Goal: Information Seeking & Learning: Learn about a topic

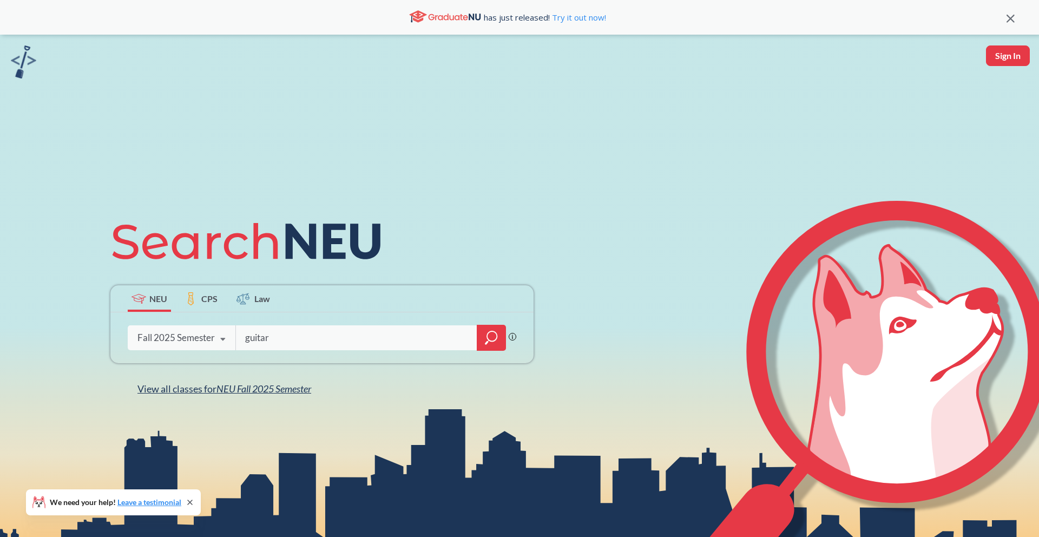
type input "guitar"
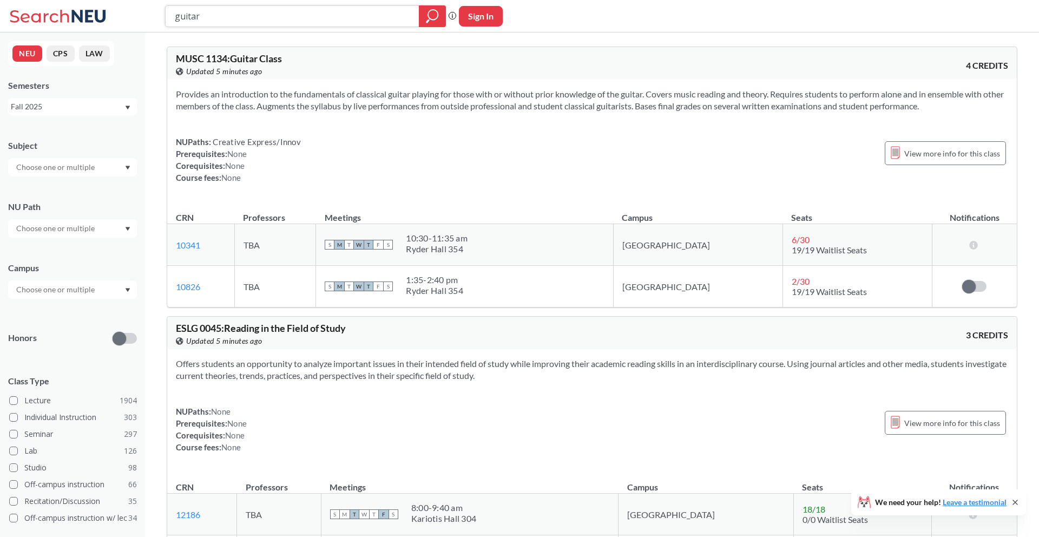
drag, startPoint x: 224, startPoint y: 24, endPoint x: 93, endPoint y: -22, distance: 138.8
click at [93, 0] on html "guitar Phrase search guarantees the exact search appears in the results. Ex. If…" at bounding box center [519, 268] width 1039 height 537
type input "o"
type input "photography"
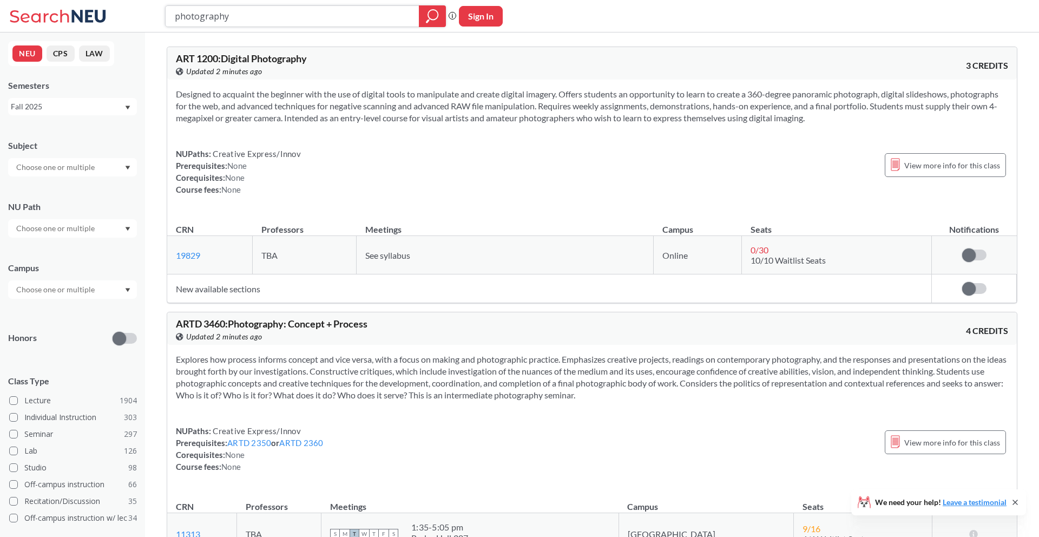
type input "guitar"
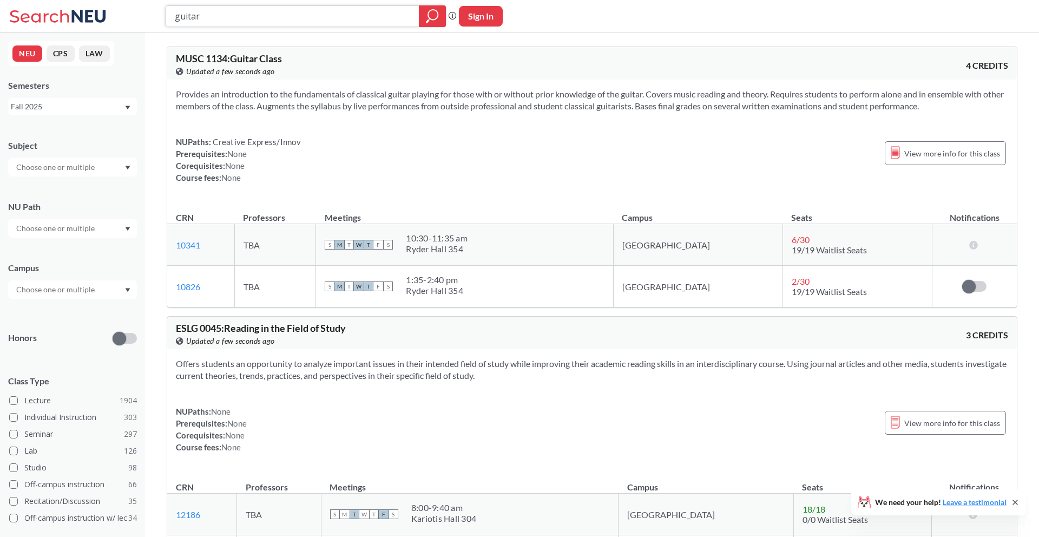
drag, startPoint x: 213, startPoint y: 16, endPoint x: 150, endPoint y: 12, distance: 63.5
click at [150, 12] on div "guitar Phrase search guarantees the exact search appears in the results. Ex. If…" at bounding box center [519, 16] width 1039 height 32
click at [97, 22] on icon at bounding box center [59, 16] width 101 height 22
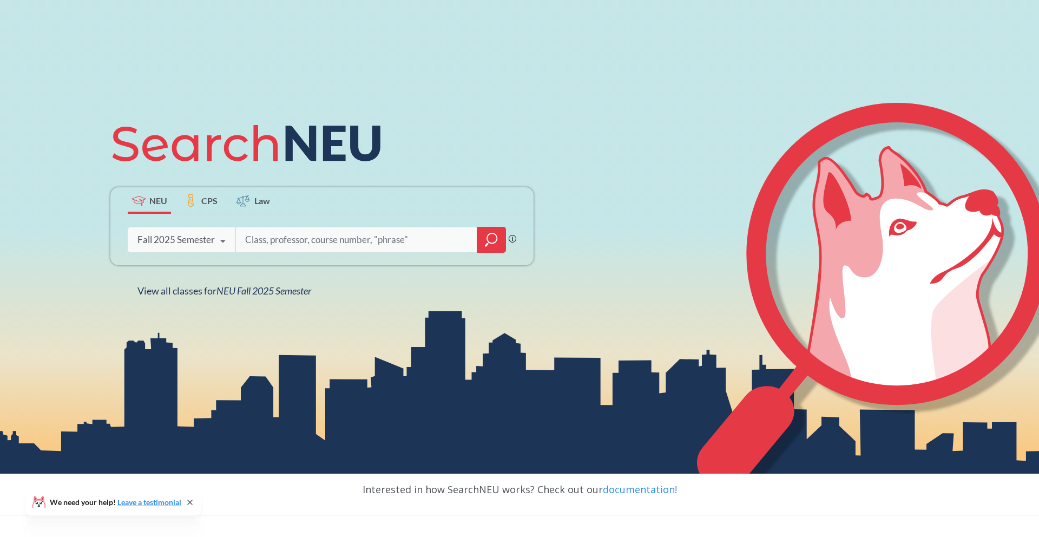
scroll to position [154, 0]
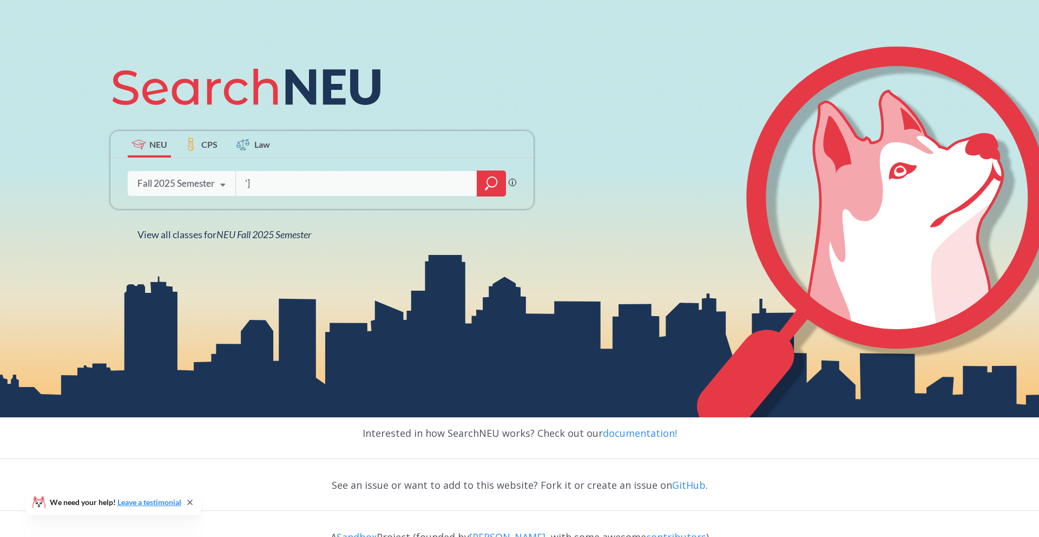
type input "'"
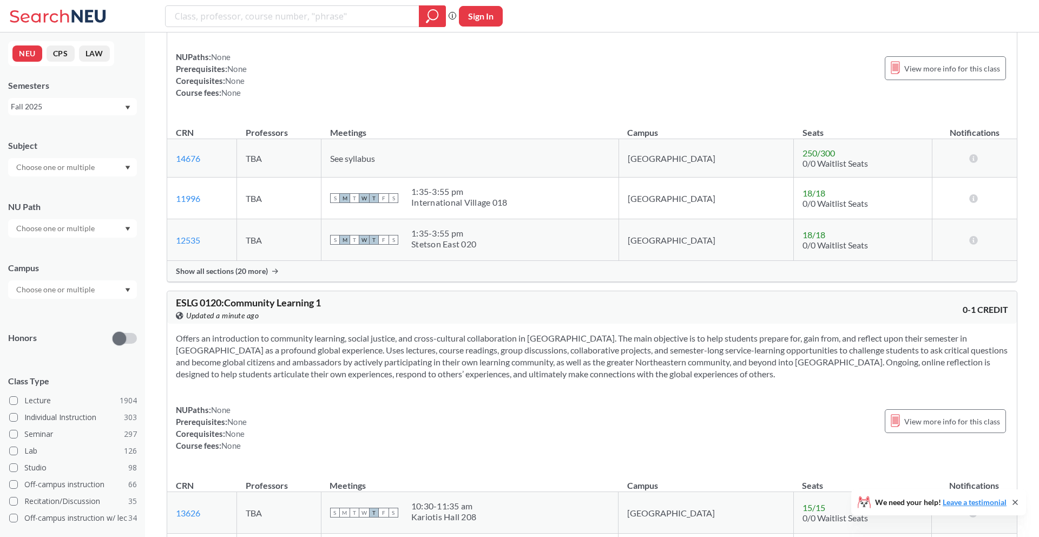
scroll to position [821, 0]
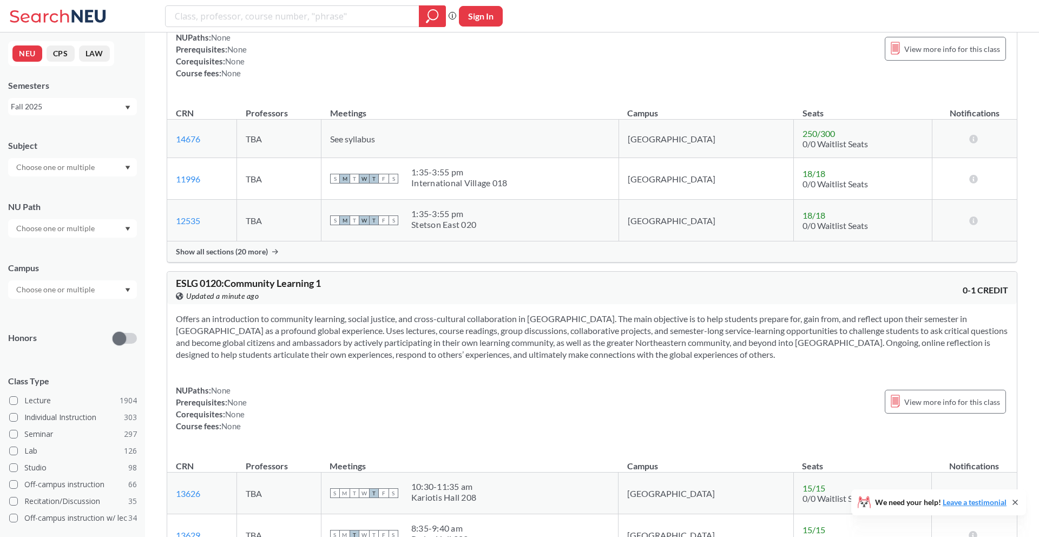
click at [100, 161] on div at bounding box center [72, 167] width 129 height 18
click at [285, 11] on input "search" at bounding box center [293, 16] width 238 height 18
type input "photography"
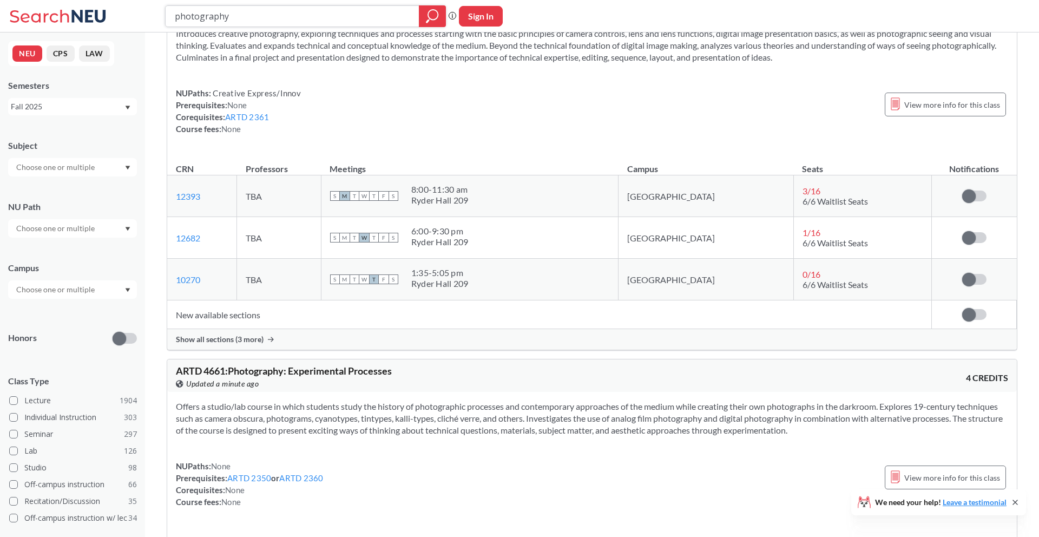
scroll to position [581, 0]
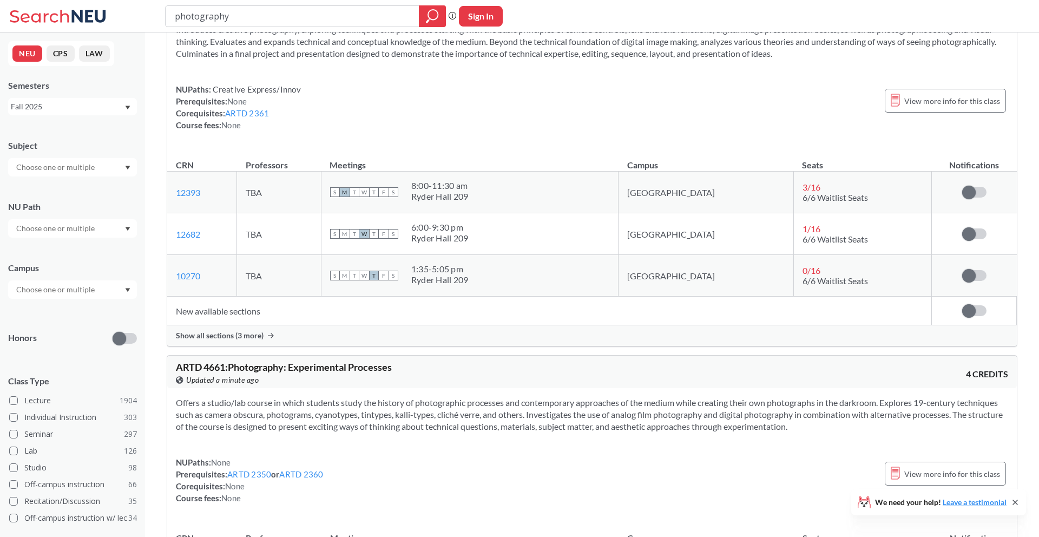
click at [231, 332] on span "Show all sections (3 more)" at bounding box center [220, 336] width 88 height 10
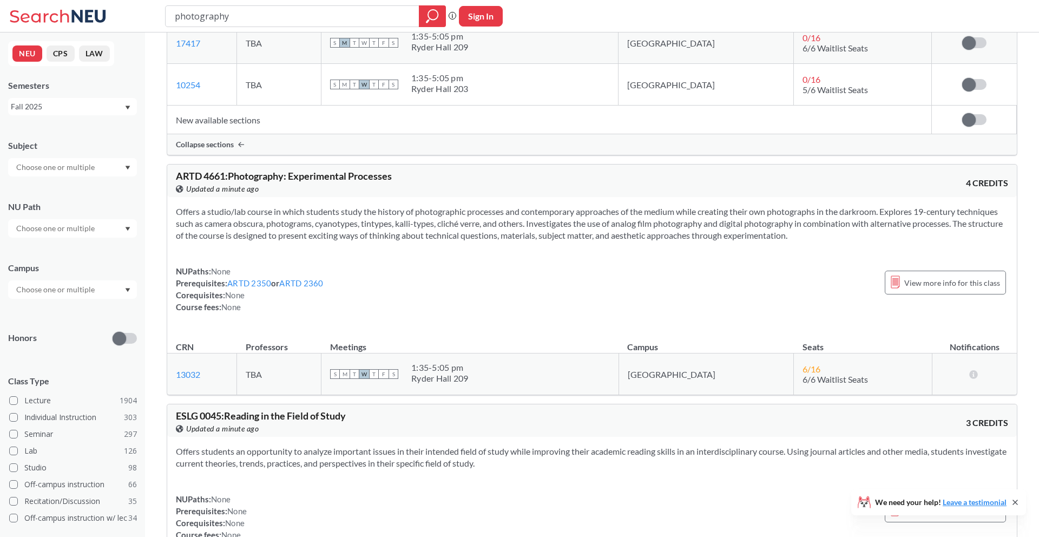
scroll to position [898, 0]
click at [234, 286] on link "ARTD 2350" at bounding box center [249, 283] width 44 height 10
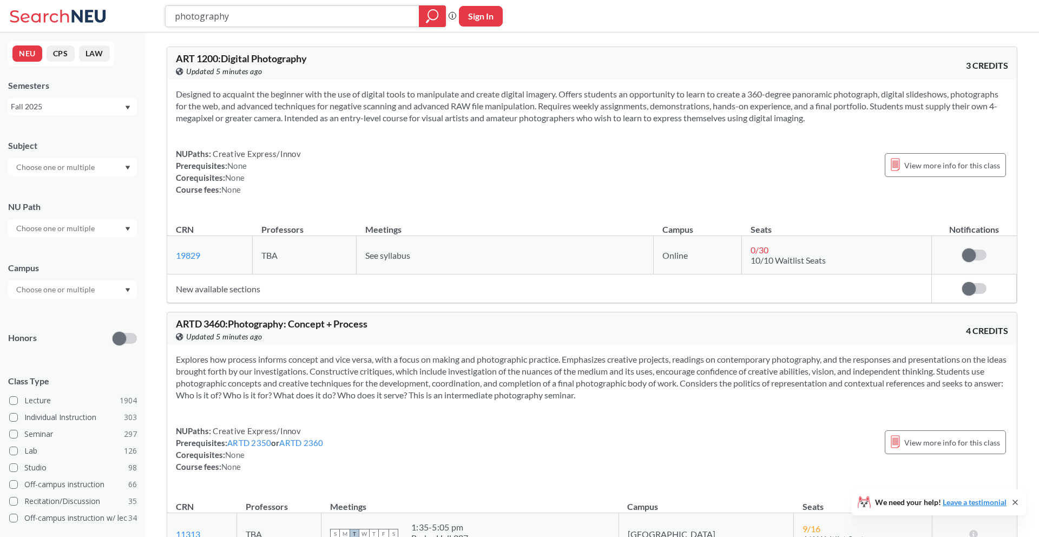
drag, startPoint x: 248, startPoint y: 24, endPoint x: 122, endPoint y: 10, distance: 127.4
click at [121, 10] on div "photography Phrase search guarantees the exact search appears in the results. E…" at bounding box center [519, 16] width 1039 height 32
type input "business"
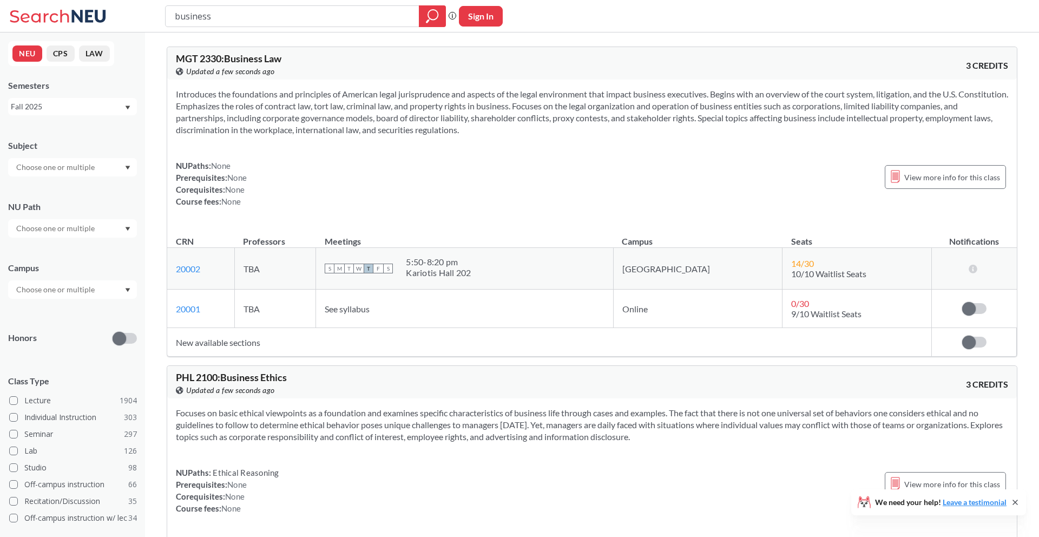
drag, startPoint x: 254, startPoint y: 22, endPoint x: 73, endPoint y: -1, distance: 182.1
click at [73, 0] on div "business Phrase search guarantees the exact search appears in the results. Ex. …" at bounding box center [519, 16] width 1039 height 32
type input "music theory"
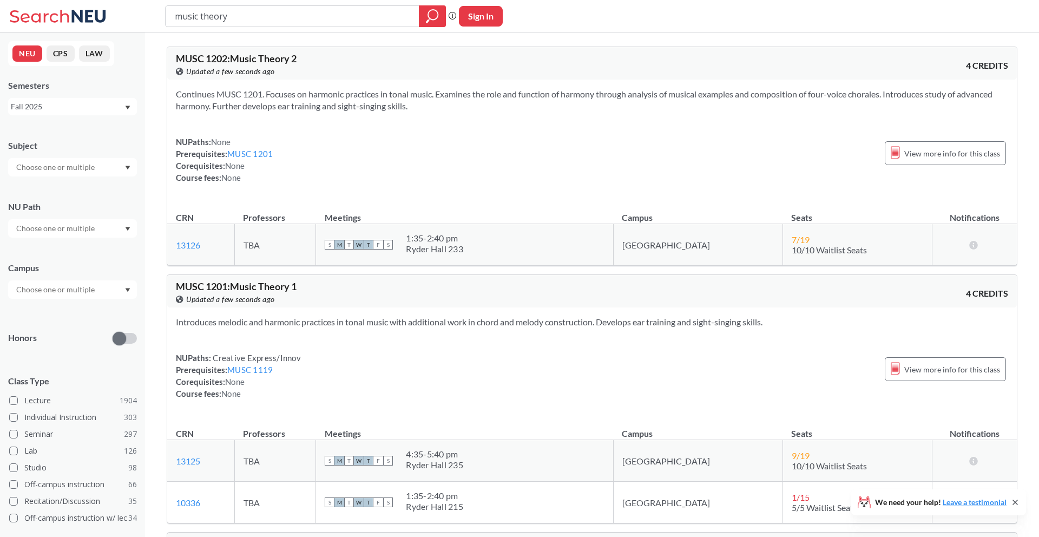
drag, startPoint x: 247, startPoint y: 17, endPoint x: 49, endPoint y: 17, distance: 197.5
click at [49, 17] on div "music theory Phrase search guarantees the exact search appears in the results. …" at bounding box center [519, 16] width 1039 height 32
type input "history of jazz"
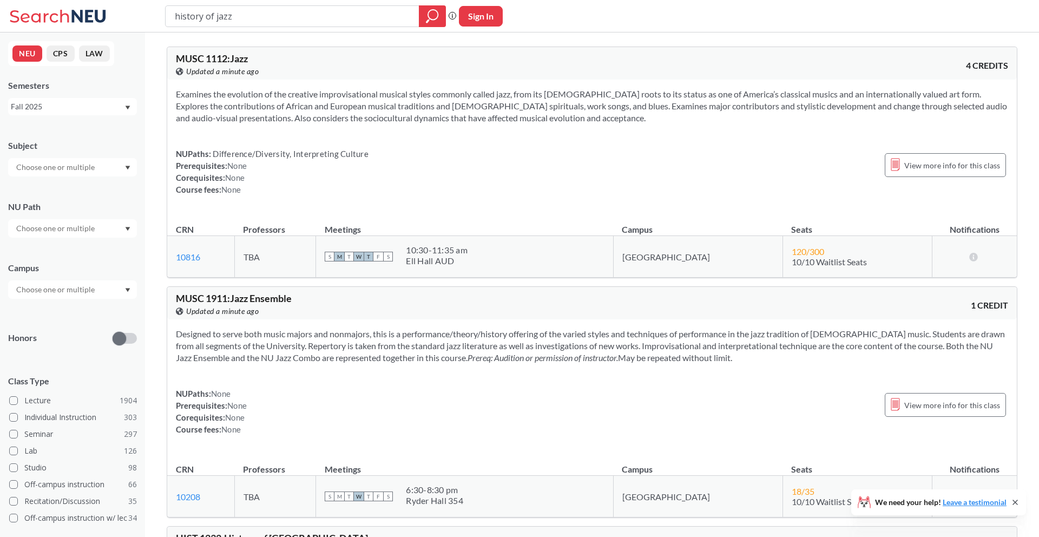
drag, startPoint x: 249, startPoint y: 12, endPoint x: 47, endPoint y: 5, distance: 202.5
click at [47, 5] on div "history of jazz Phrase search guarantees the exact search appears in the result…" at bounding box center [519, 16] width 1039 height 32
type input "jazz"
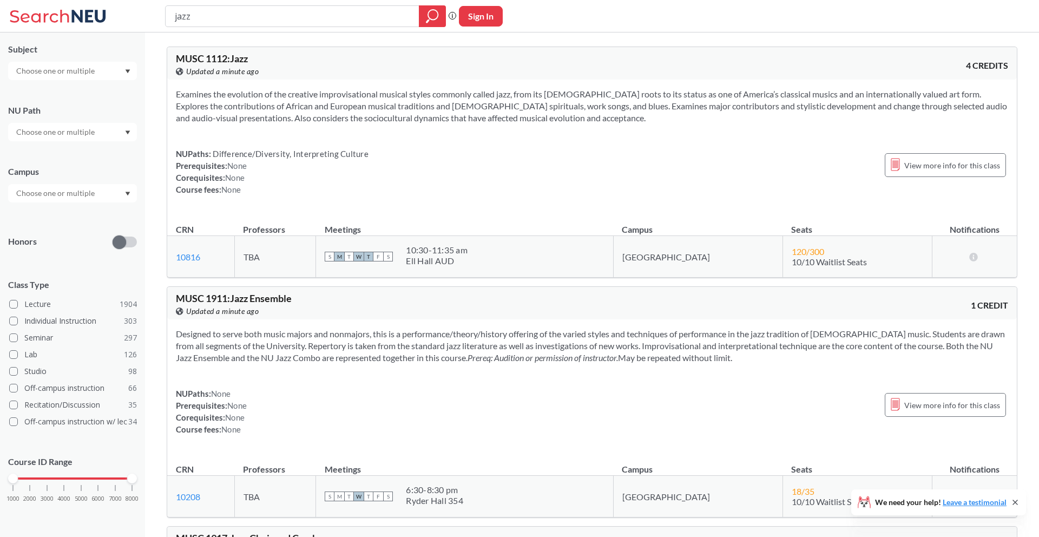
drag, startPoint x: 224, startPoint y: 19, endPoint x: 3, endPoint y: -15, distance: 223.4
click at [3, 0] on html "jazz Phrase search guarantees the exact search appears in the results. Ex. If y…" at bounding box center [519, 268] width 1039 height 537
type input "choir"
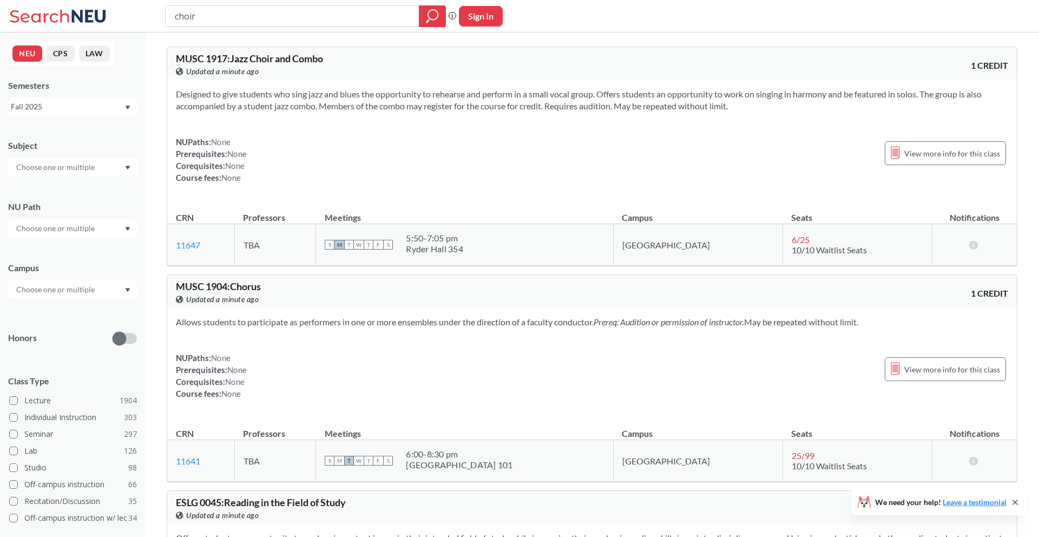
drag, startPoint x: 251, startPoint y: 18, endPoint x: 0, endPoint y: 1, distance: 251.1
click at [0, 1] on div "choir Phrase search guarantees the exact search appears in the results. Ex. If …" at bounding box center [519, 16] width 1039 height 32
type input "]"
type input "pharmacy"
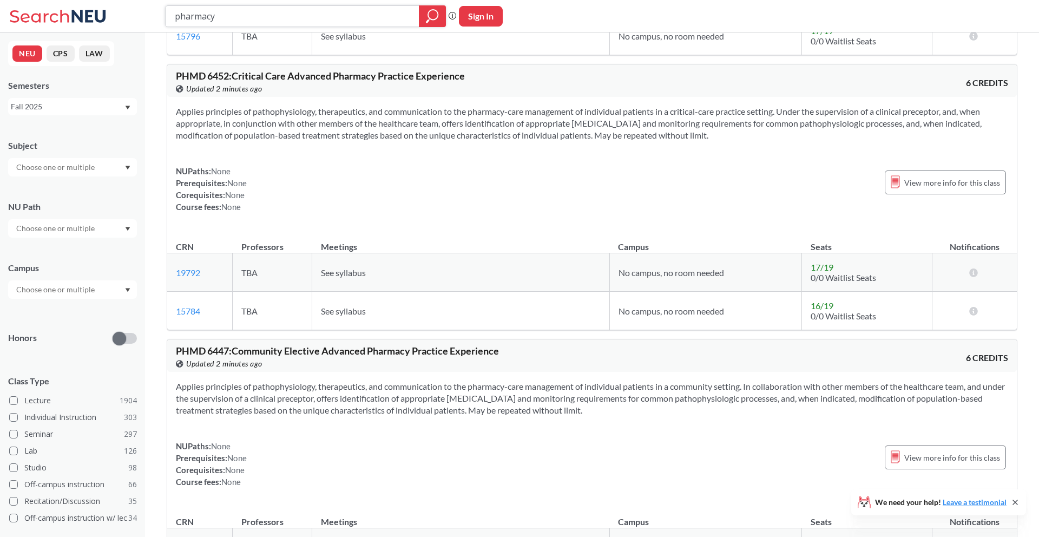
scroll to position [4739, 0]
drag, startPoint x: 229, startPoint y: 22, endPoint x: 130, endPoint y: 11, distance: 100.1
click at [129, 11] on div "pharmacy Phrase search guarantees the exact search appears in the results. Ex. …" at bounding box center [519, 16] width 1039 height 32
type input "psychology"
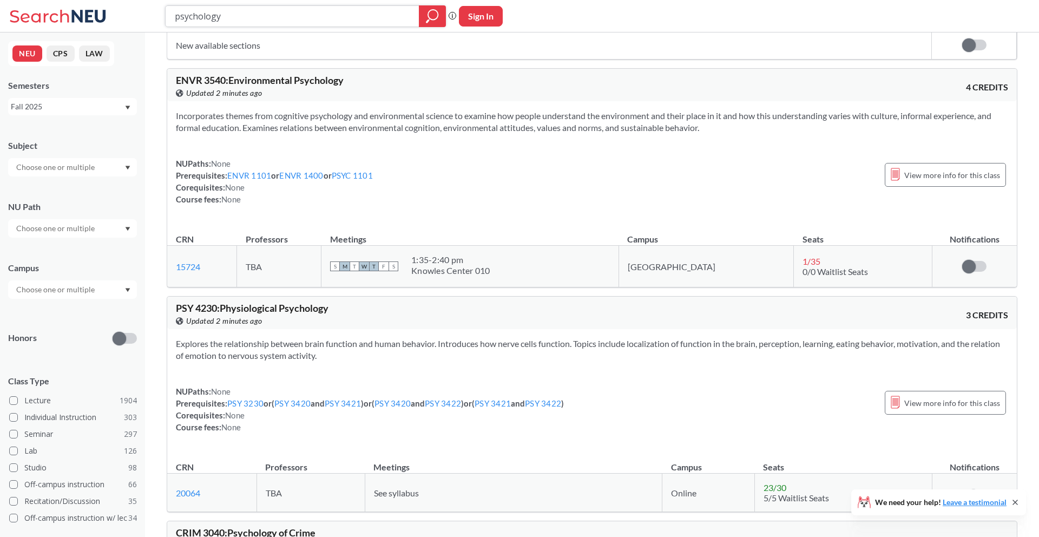
scroll to position [1496, 0]
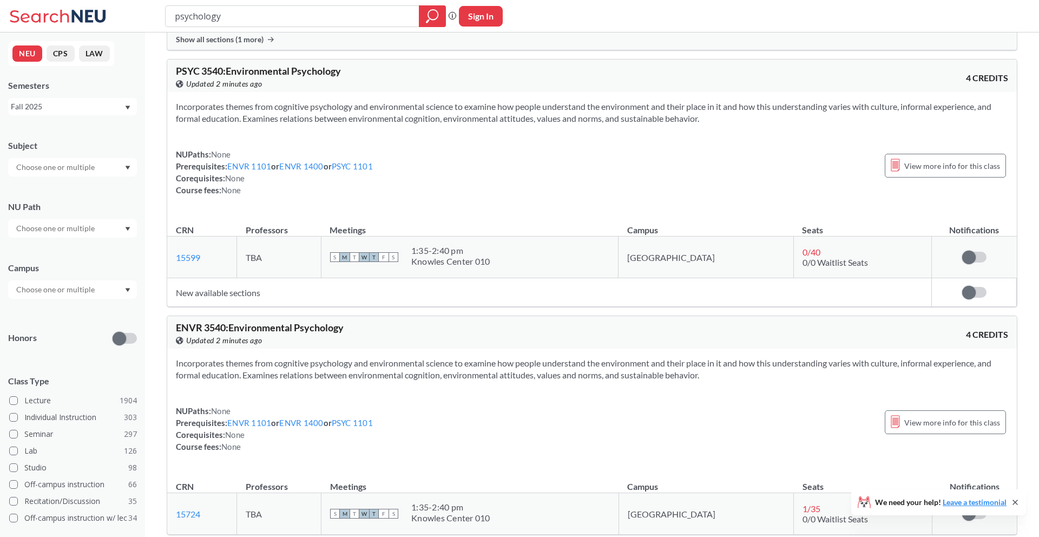
click at [340, 30] on div "psychology Phrase search guarantees the exact search appears in the results. Ex…" at bounding box center [519, 16] width 1039 height 32
drag, startPoint x: 283, startPoint y: 12, endPoint x: 0, endPoint y: -3, distance: 283.4
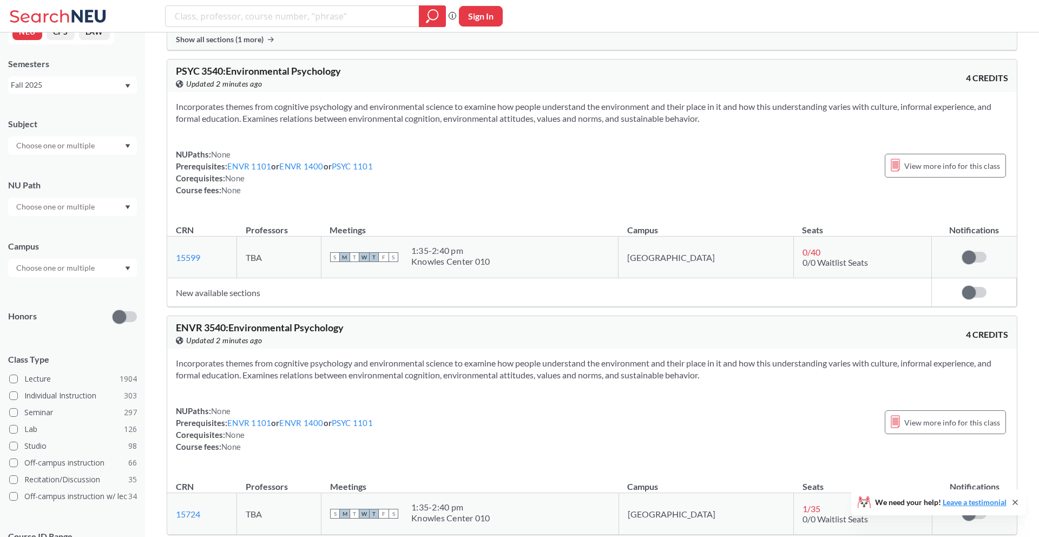
click at [118, 139] on div at bounding box center [72, 145] width 129 height 18
click at [286, 12] on input "search" at bounding box center [293, 16] width 238 height 18
type input "History"
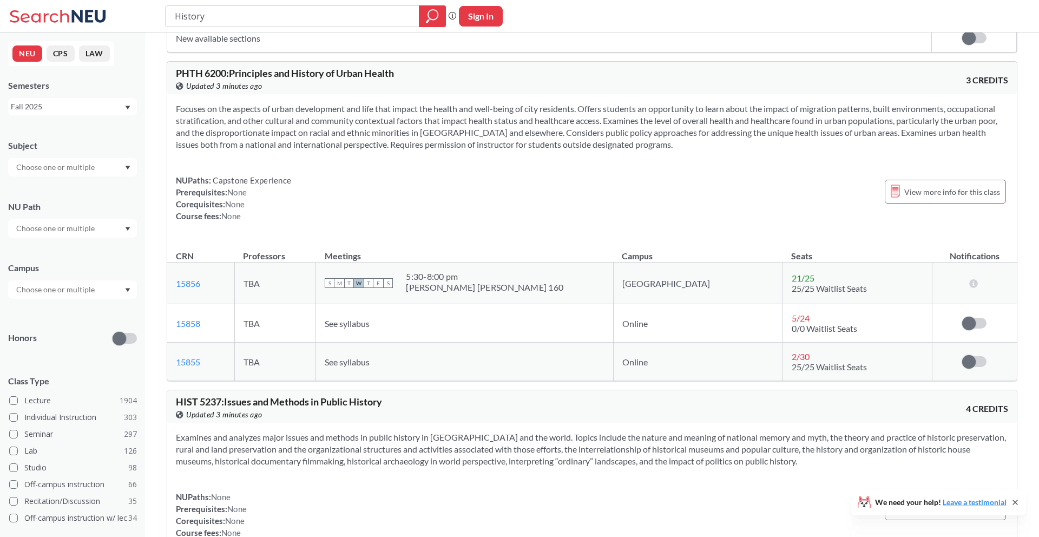
scroll to position [6245, 0]
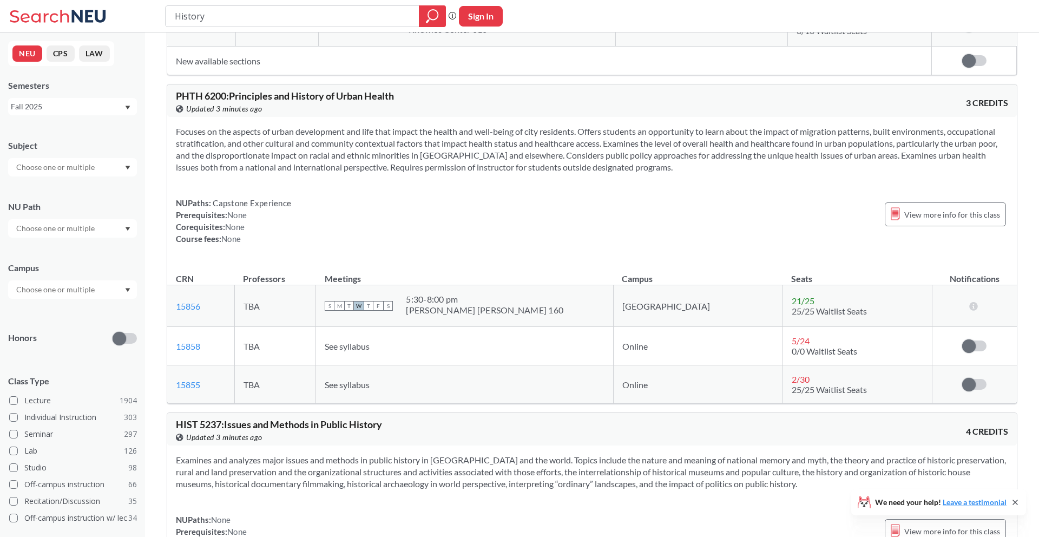
drag, startPoint x: 278, startPoint y: 24, endPoint x: 0, endPoint y: -2, distance: 279.3
type input "immigration"
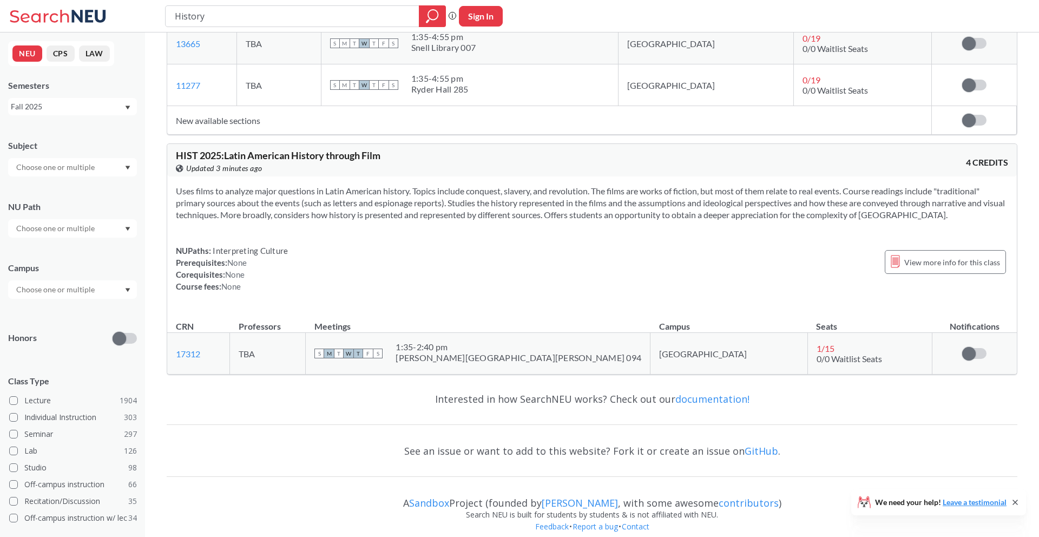
scroll to position [6245, 0]
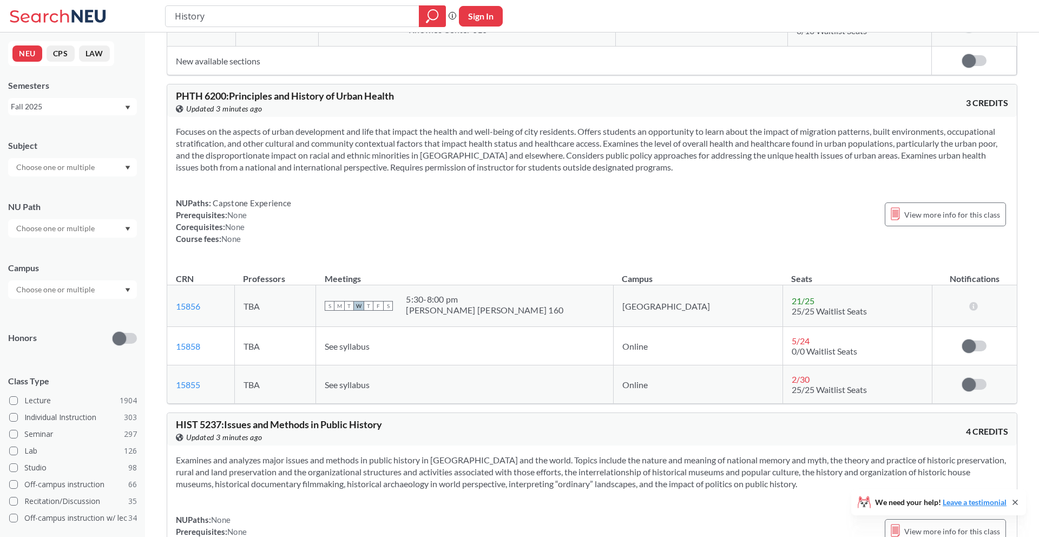
drag, startPoint x: 232, startPoint y: 12, endPoint x: 44, endPoint y: -4, distance: 188.5
type input "f"
type input "criminal violance"
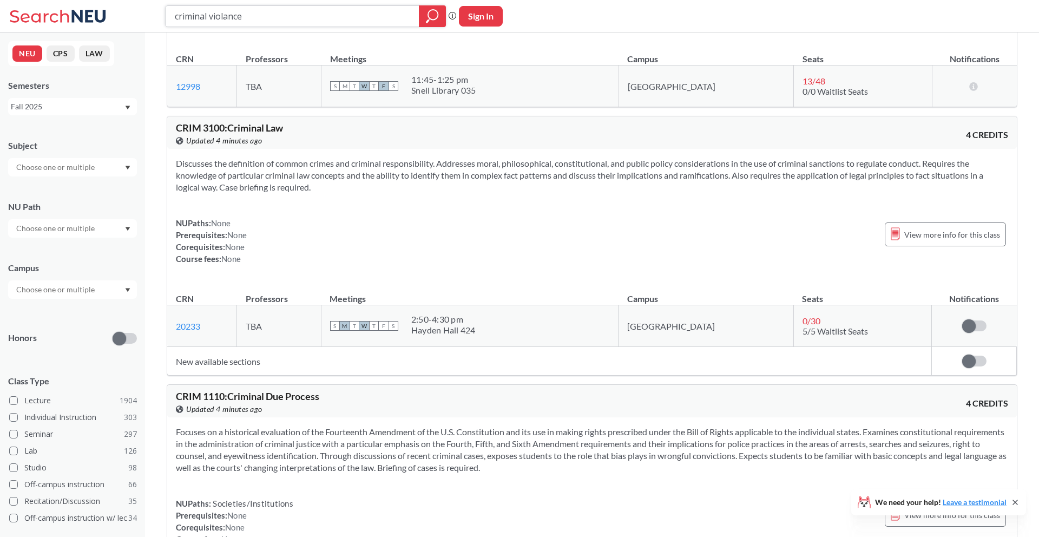
scroll to position [171, 0]
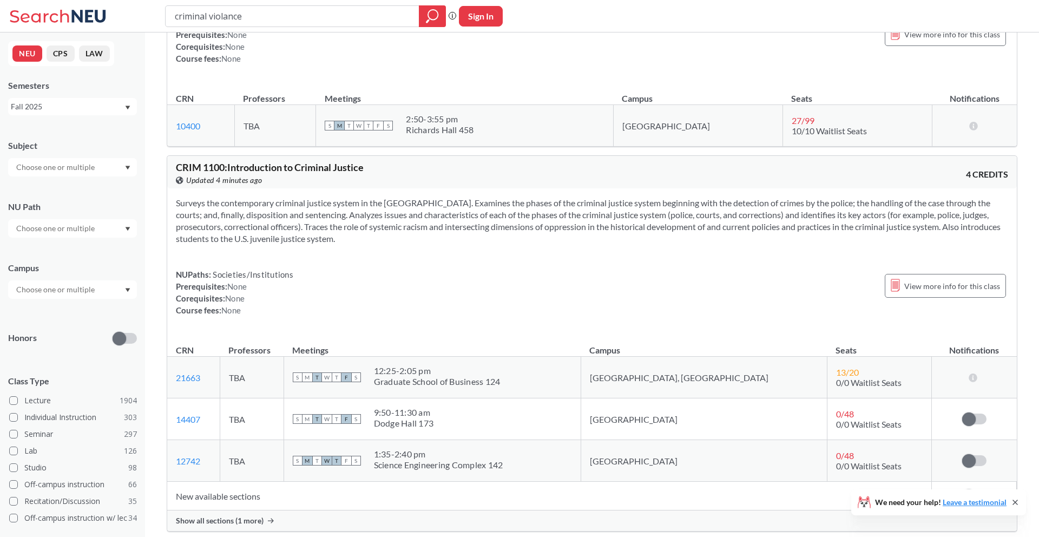
click at [273, 67] on div "Designed to help students adjust to college life and become fully acquainted wi…" at bounding box center [592, 21] width 850 height 121
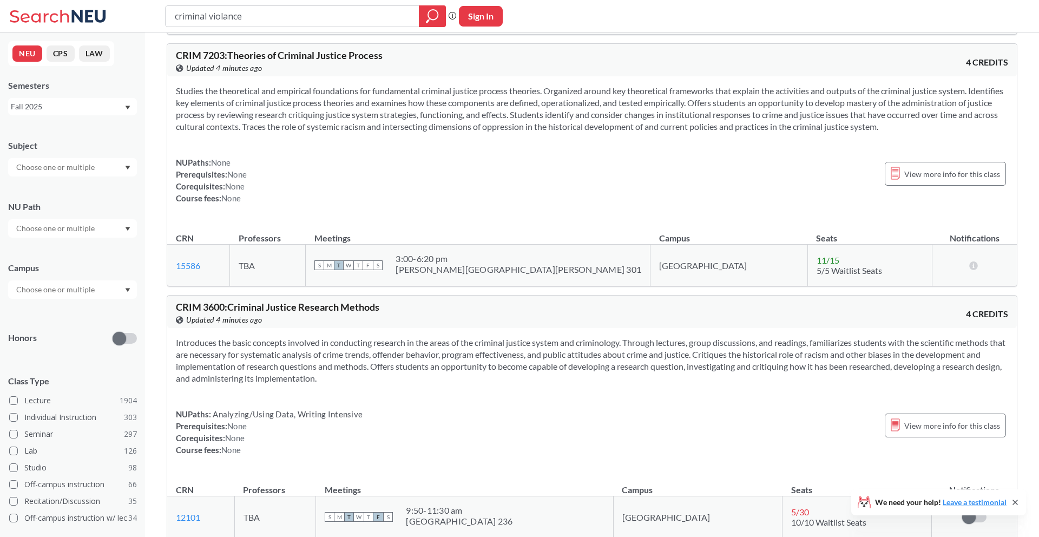
scroll to position [1767, 0]
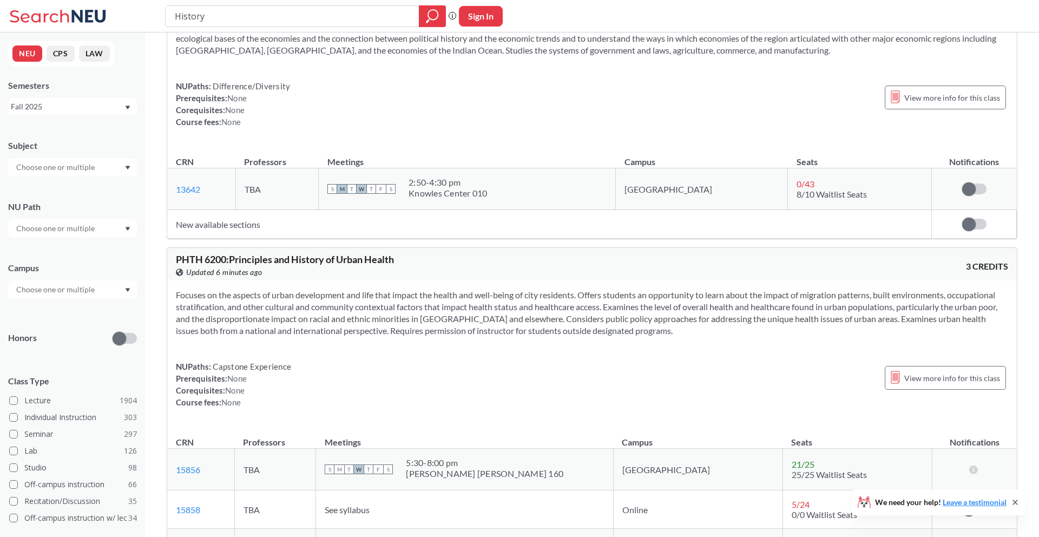
scroll to position [5338, 0]
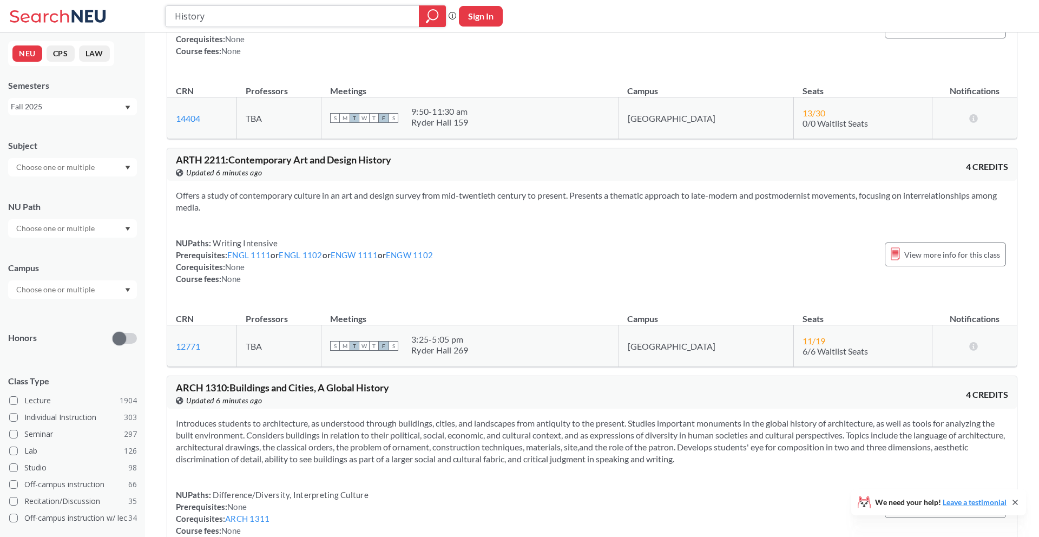
drag, startPoint x: 253, startPoint y: 18, endPoint x: 0, endPoint y: 21, distance: 252.7
click at [0, 21] on div "History Phrase search guarantees the exact search appears in the results. Ex. I…" at bounding box center [519, 16] width 1039 height 32
type input "psychopharmacology"
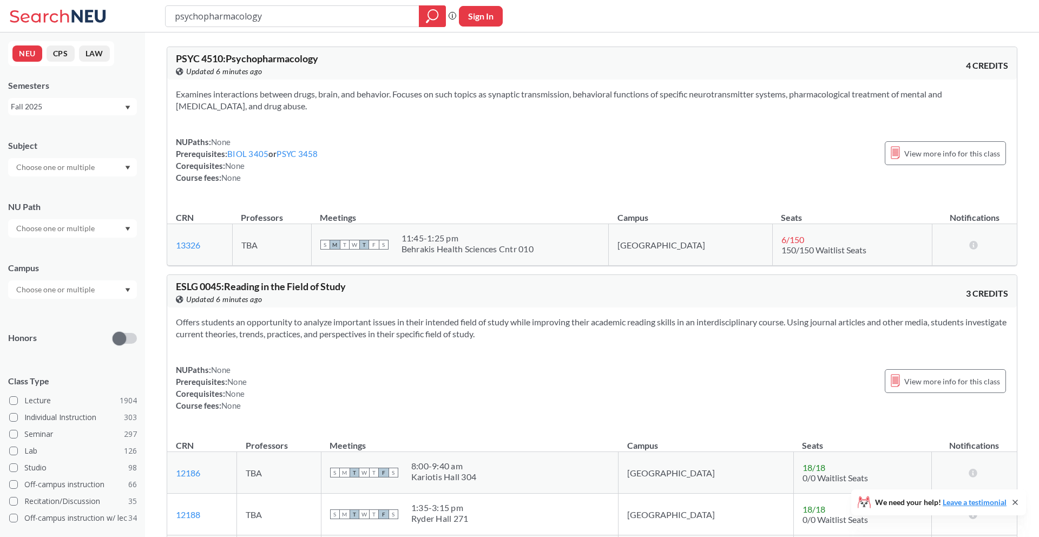
scroll to position [3, 0]
click at [247, 150] on link "BIOL 3405" at bounding box center [247, 151] width 41 height 10
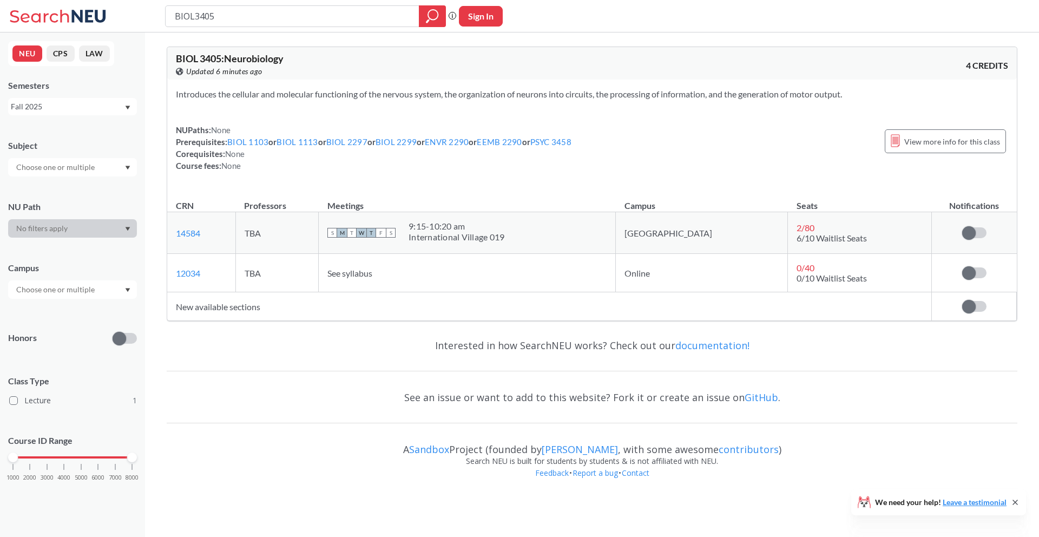
type input "psychopharmacology"
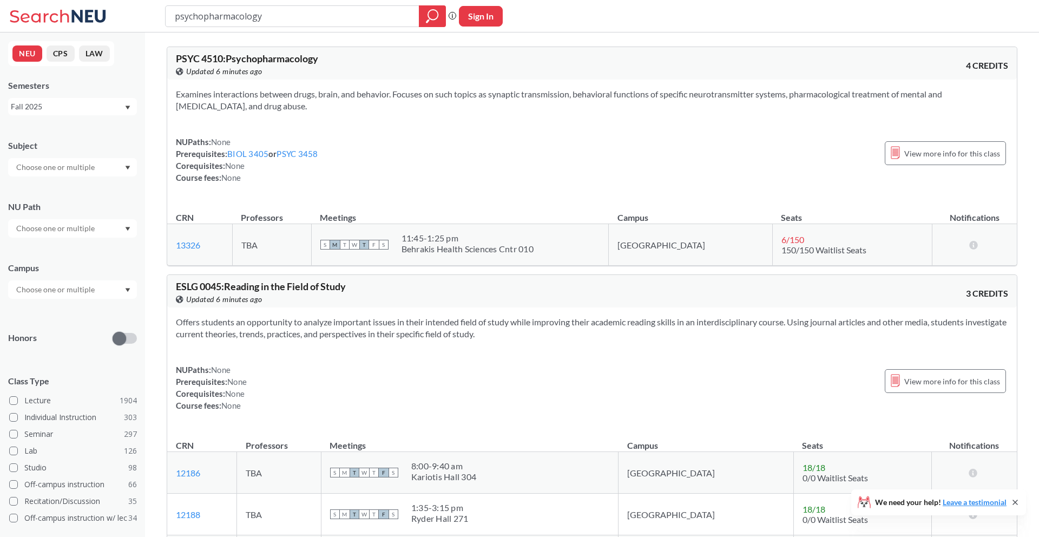
scroll to position [3, 0]
click at [300, 148] on link "PSYC 3458" at bounding box center [296, 151] width 41 height 10
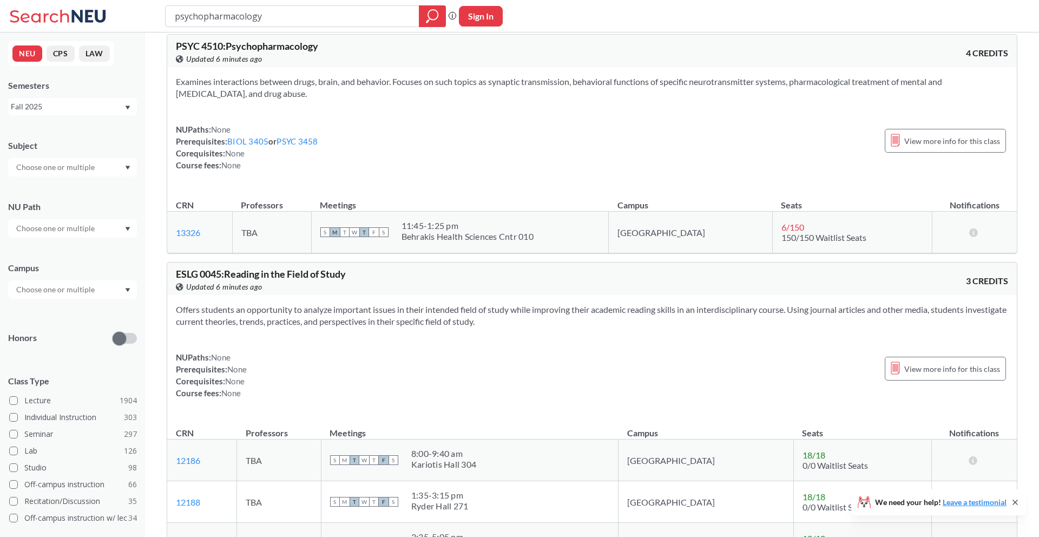
scroll to position [16, 0]
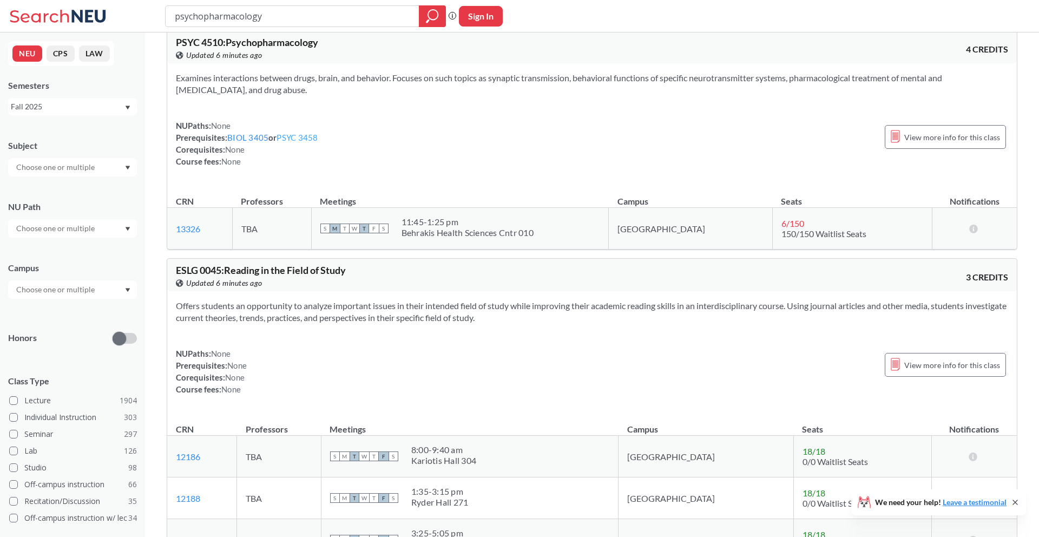
click at [282, 135] on link "PSYC 3458" at bounding box center [296, 138] width 41 height 10
type input "PSYC3458"
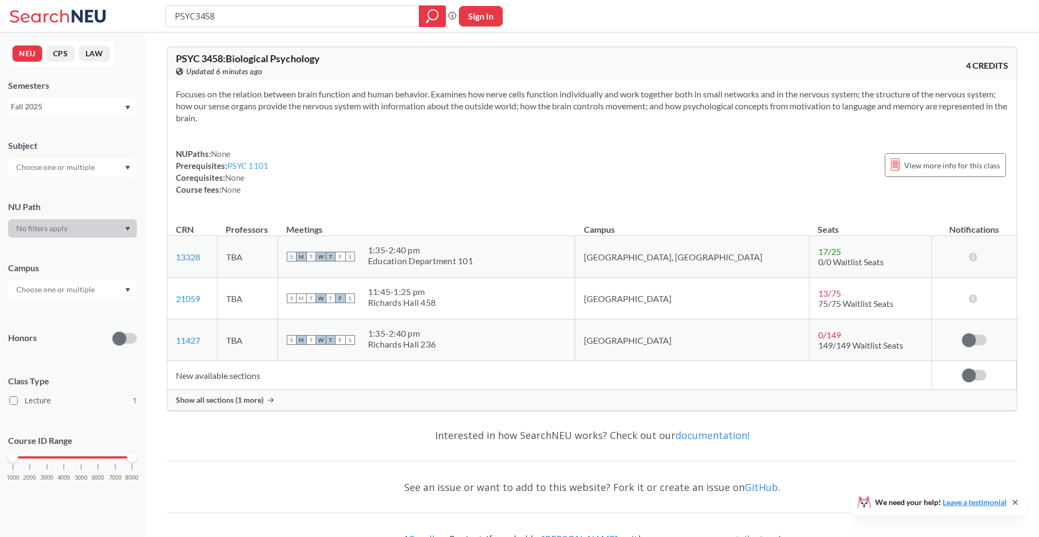
click at [259, 168] on link "PSYC 1101" at bounding box center [247, 166] width 41 height 10
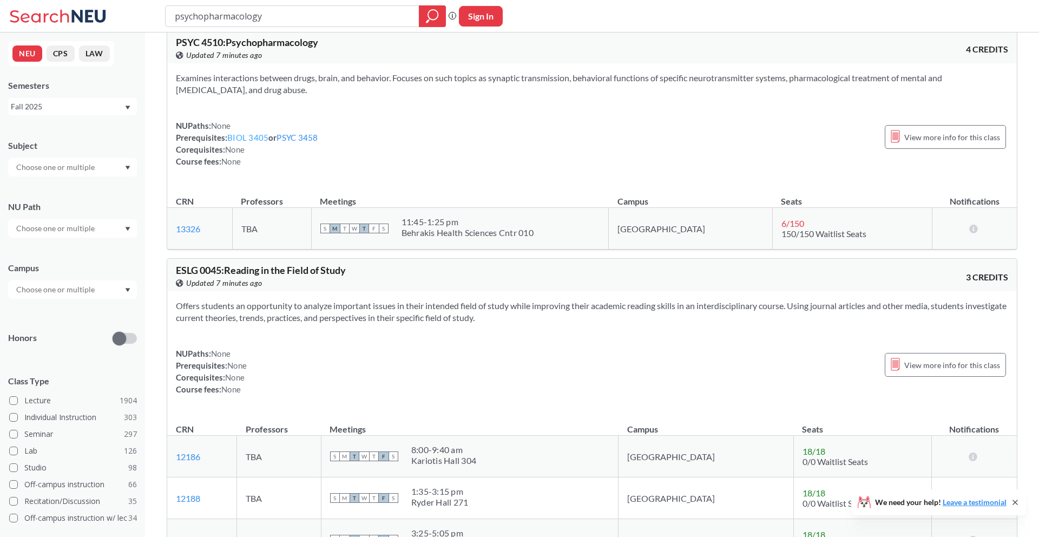
click at [241, 141] on link "BIOL 3405" at bounding box center [247, 138] width 41 height 10
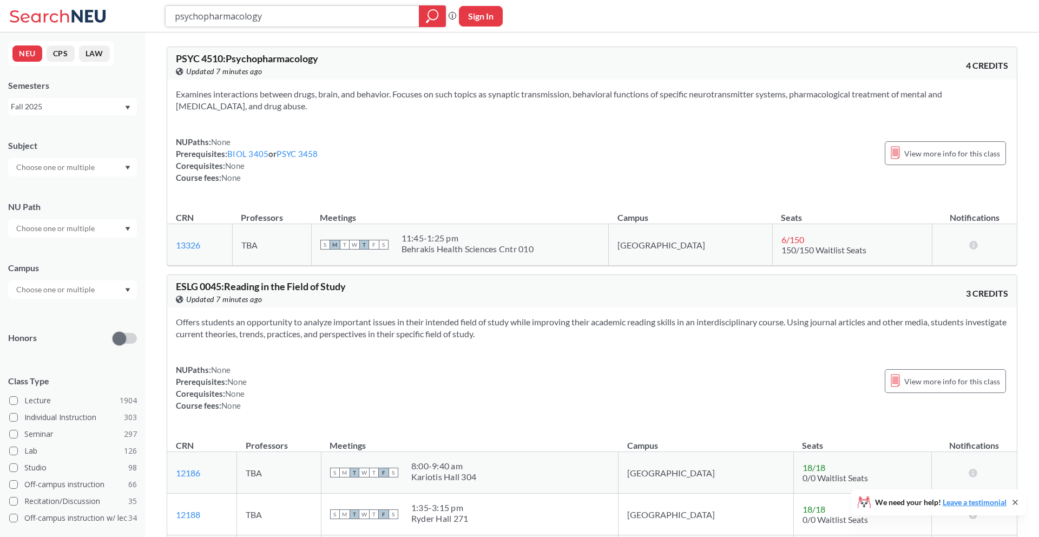
drag, startPoint x: 304, startPoint y: 15, endPoint x: 0, endPoint y: -38, distance: 308.7
click at [0, 0] on html "psychopharmacology Phrase search guarantees the exact search appears in the res…" at bounding box center [519, 268] width 1039 height 537
type input "history"
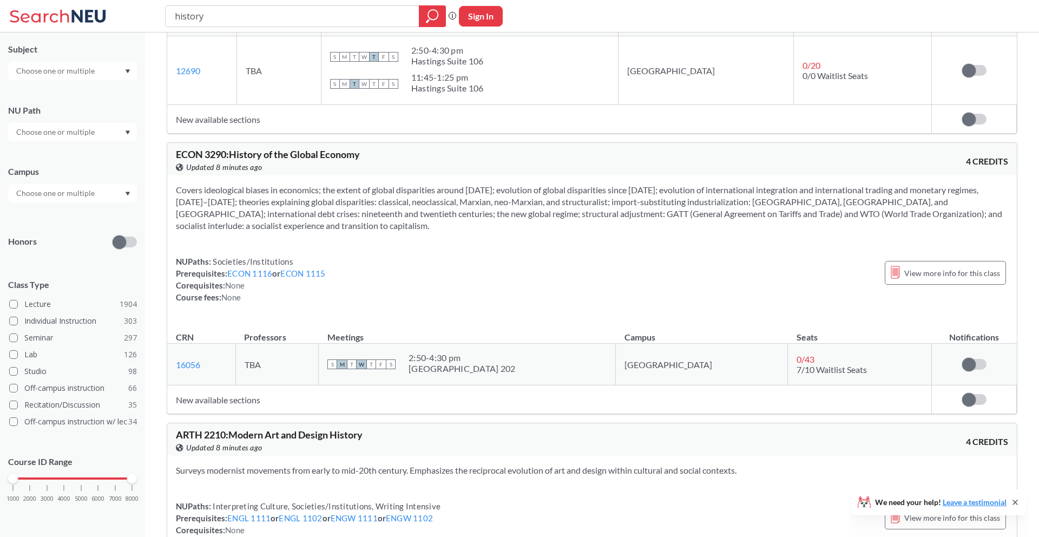
scroll to position [3273, 0]
type input "h"
type input "natural disasters"
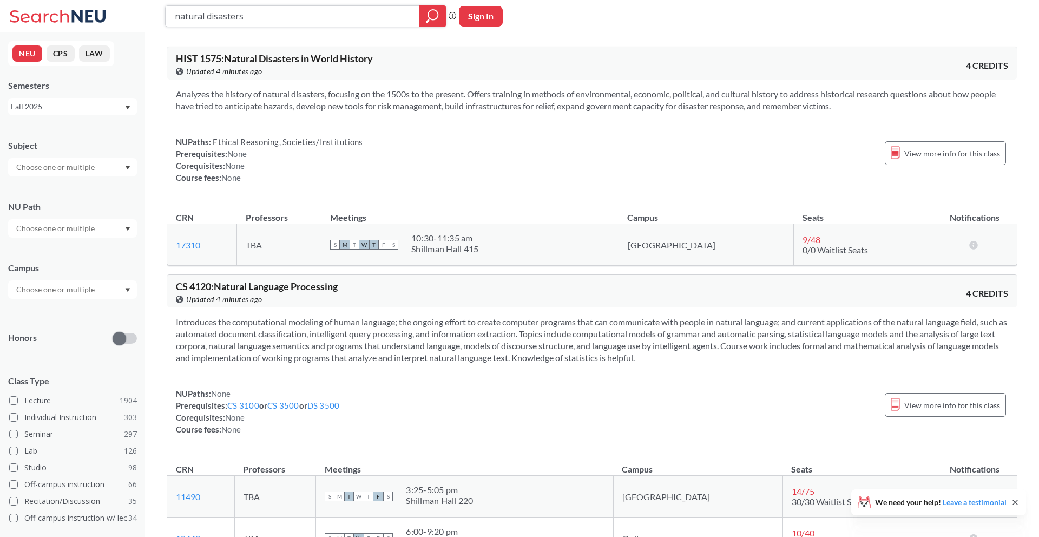
drag, startPoint x: 269, startPoint y: 19, endPoint x: 0, endPoint y: -3, distance: 270.3
click at [0, 0] on html "natural disasters Phrase search guarantees the exact search appears in the resu…" at bounding box center [519, 268] width 1039 height 537
type input "statistics"
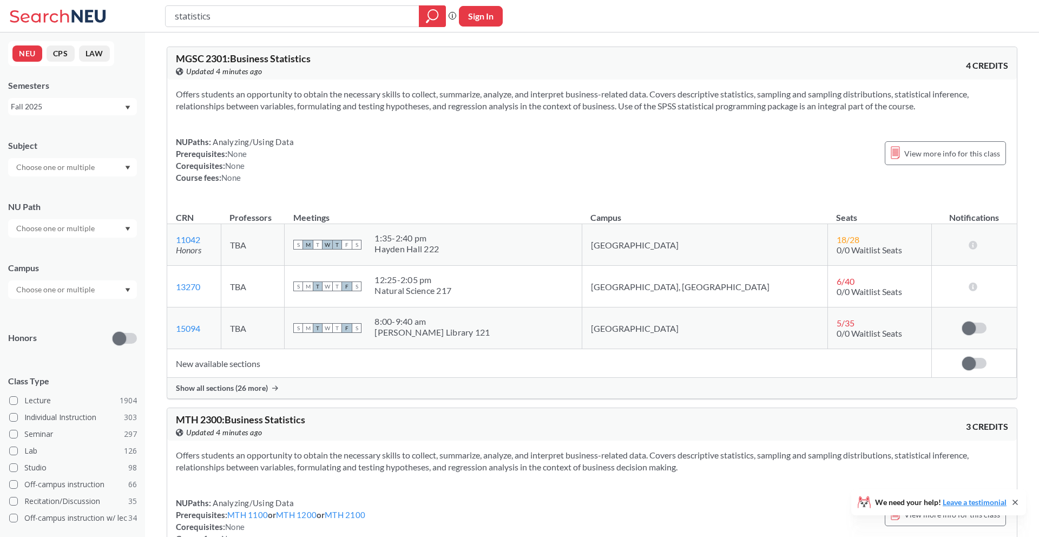
drag, startPoint x: 231, startPoint y: 11, endPoint x: 142, endPoint y: 11, distance: 88.7
click at [142, 11] on div "statistics Phrase search guarantees the exact search appears in the results. Ex…" at bounding box center [519, 16] width 1039 height 32
type input "bioinformatics"
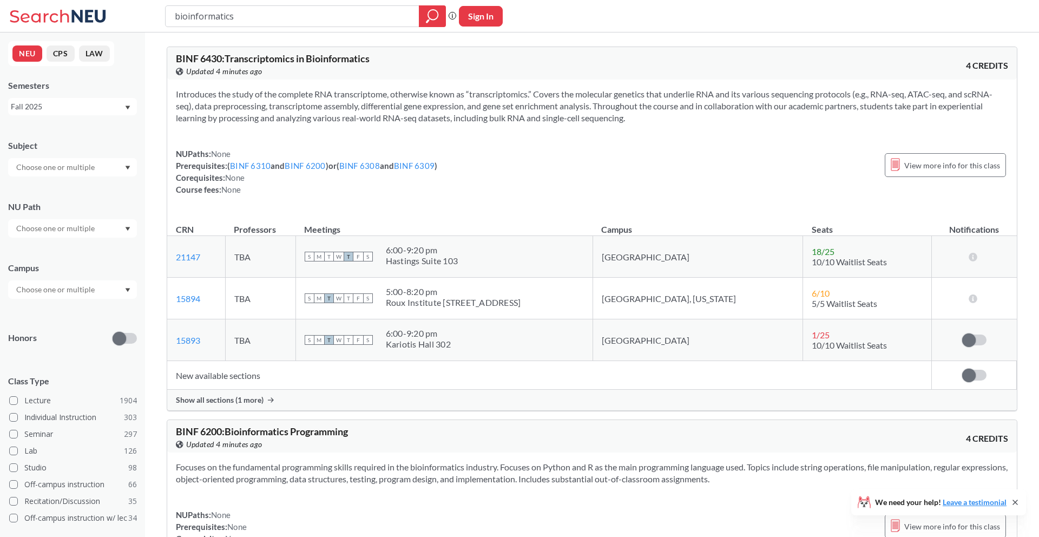
click at [239, 397] on span "Show all sections (1 more)" at bounding box center [220, 400] width 88 height 10
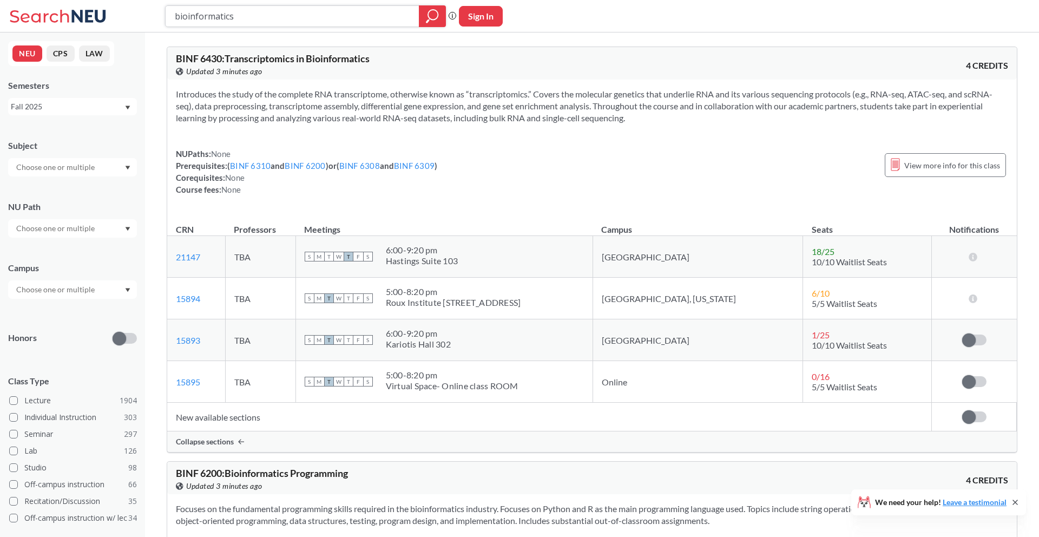
drag, startPoint x: 341, startPoint y: 21, endPoint x: 0, endPoint y: -48, distance: 348.2
click at [0, 0] on html "bioinformatics Phrase search guarantees the exact search appears in the results…" at bounding box center [519, 268] width 1039 height 537
type input "e"
type input "history of the global economy"
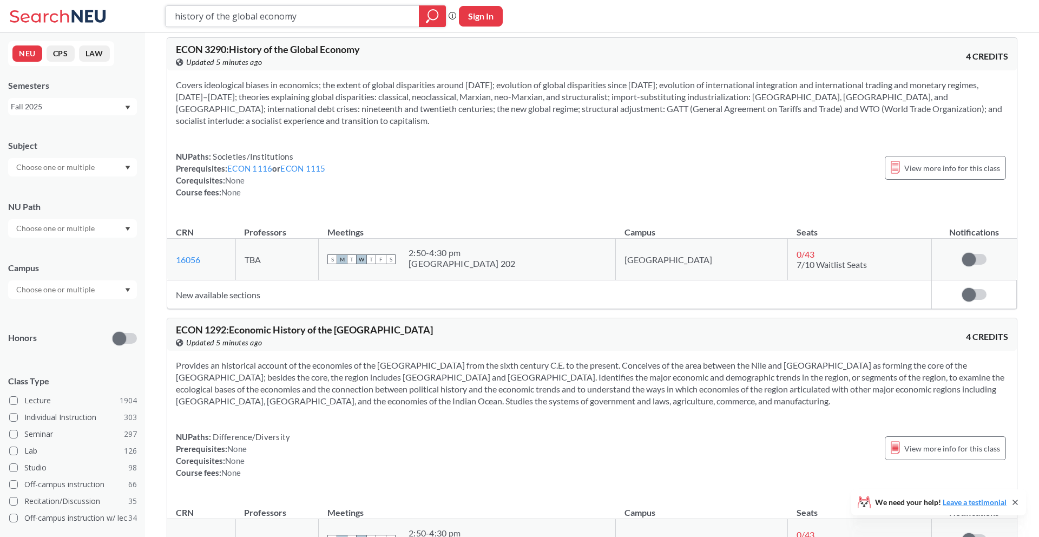
scroll to position [7, 0]
drag, startPoint x: 338, startPoint y: 16, endPoint x: 164, endPoint y: 19, distance: 173.2
click at [165, 19] on div "history of the global economy" at bounding box center [305, 16] width 281 height 22
type input "[DEMOGRAPHIC_DATA]"
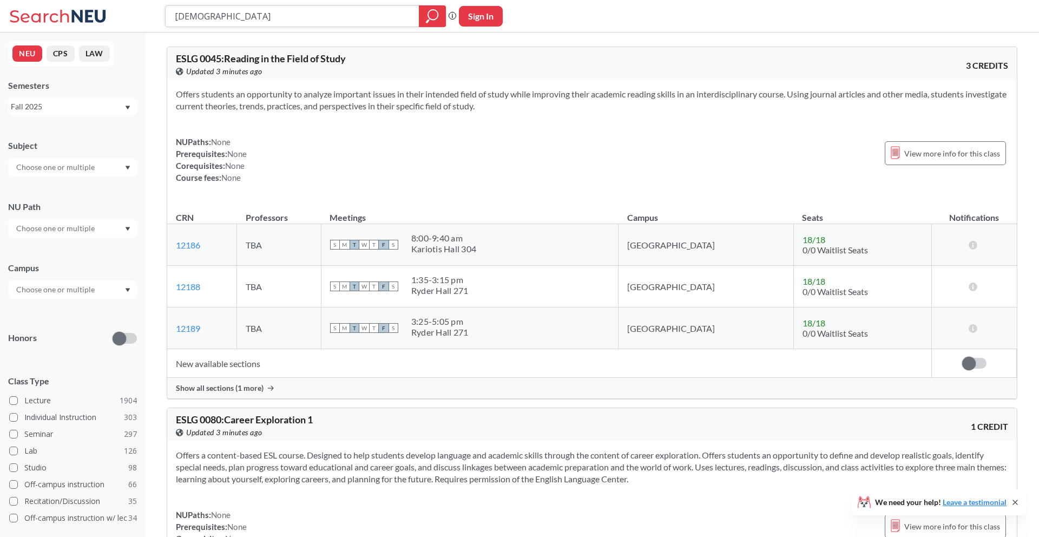
click at [256, 24] on input "[DEMOGRAPHIC_DATA]" at bounding box center [293, 16] width 238 height 18
drag, startPoint x: 272, startPoint y: 23, endPoint x: 208, endPoint y: 13, distance: 64.1
click at [208, 13] on input "[DEMOGRAPHIC_DATA]" at bounding box center [293, 16] width 238 height 18
click at [233, 18] on input "[DEMOGRAPHIC_DATA]" at bounding box center [293, 16] width 238 height 18
drag, startPoint x: 233, startPoint y: 18, endPoint x: 114, endPoint y: 18, distance: 118.5
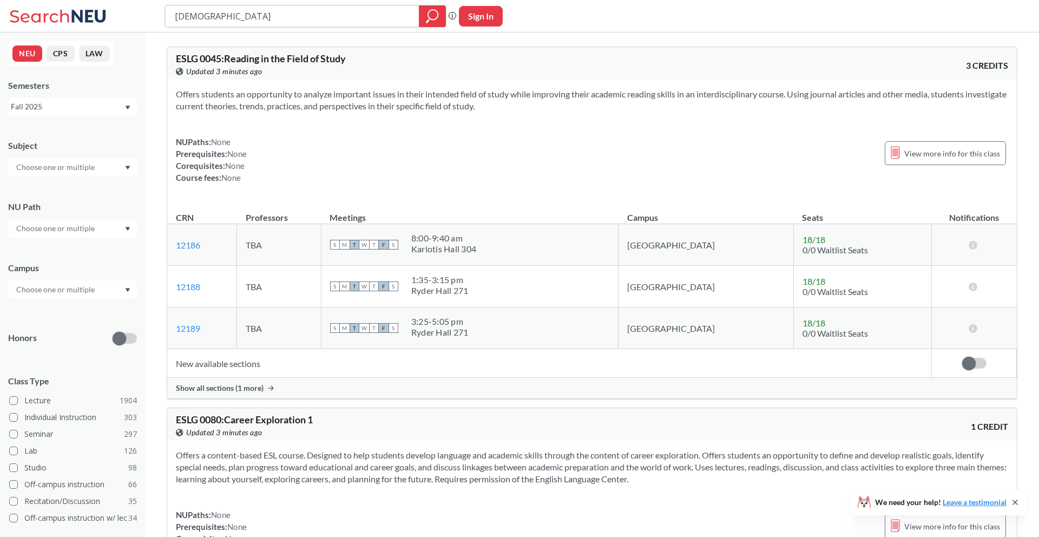
click at [120, 18] on div "[DEMOGRAPHIC_DATA] Phrase search guarantees the exact search appears in the res…" at bounding box center [519, 16] width 1039 height 32
type input "deaf"
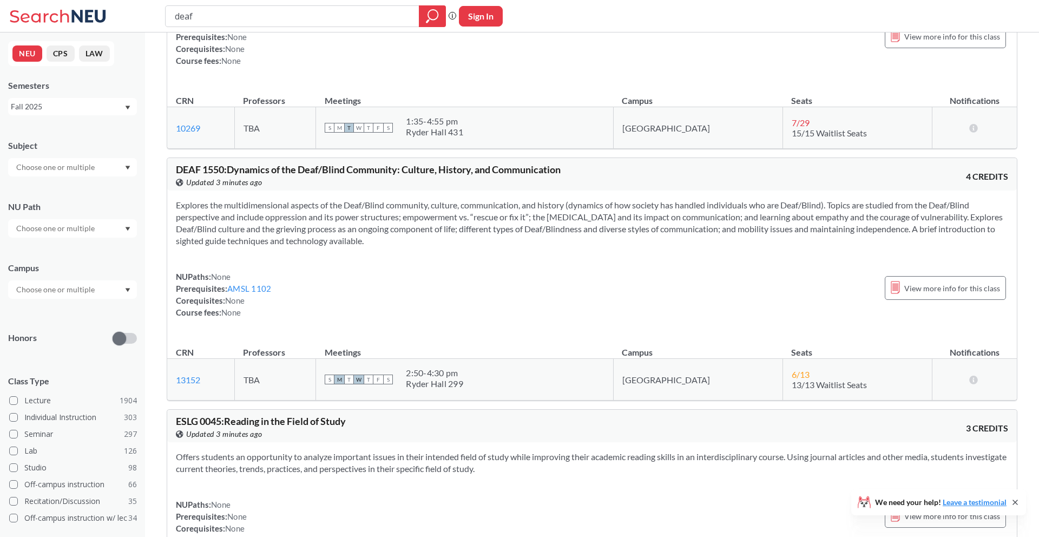
scroll to position [147, 0]
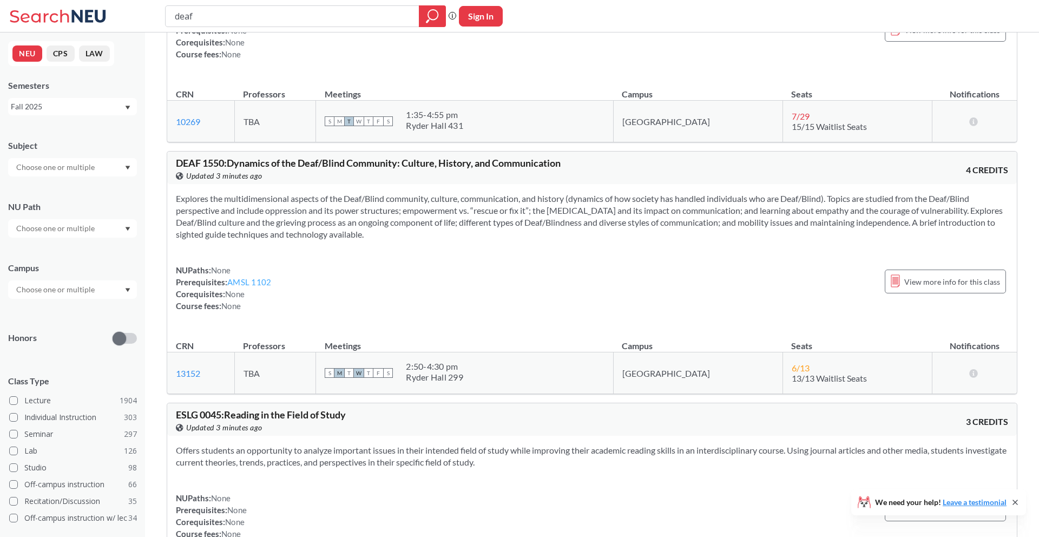
click at [253, 281] on link "AMSL 1102" at bounding box center [249, 282] width 44 height 10
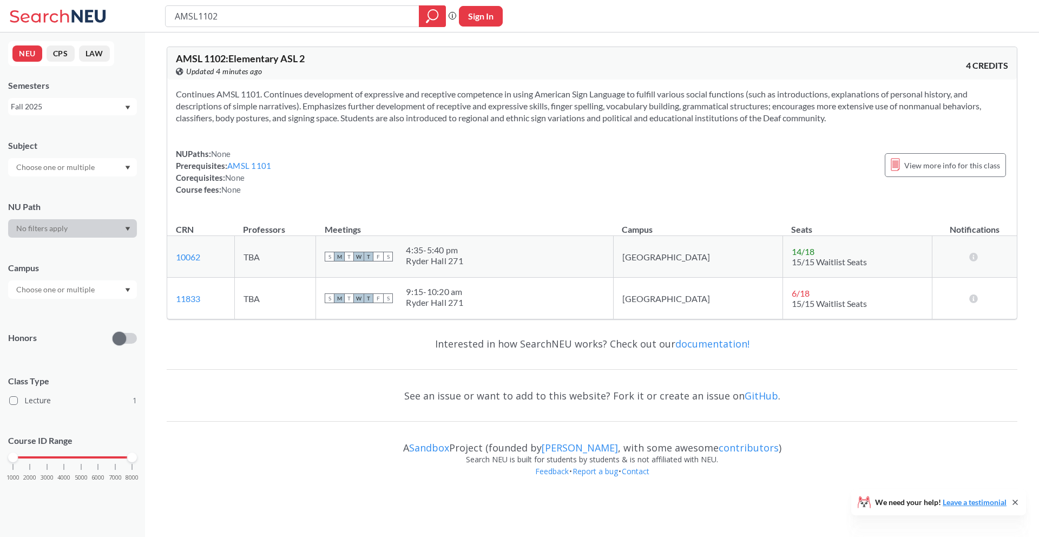
type input "deaf"
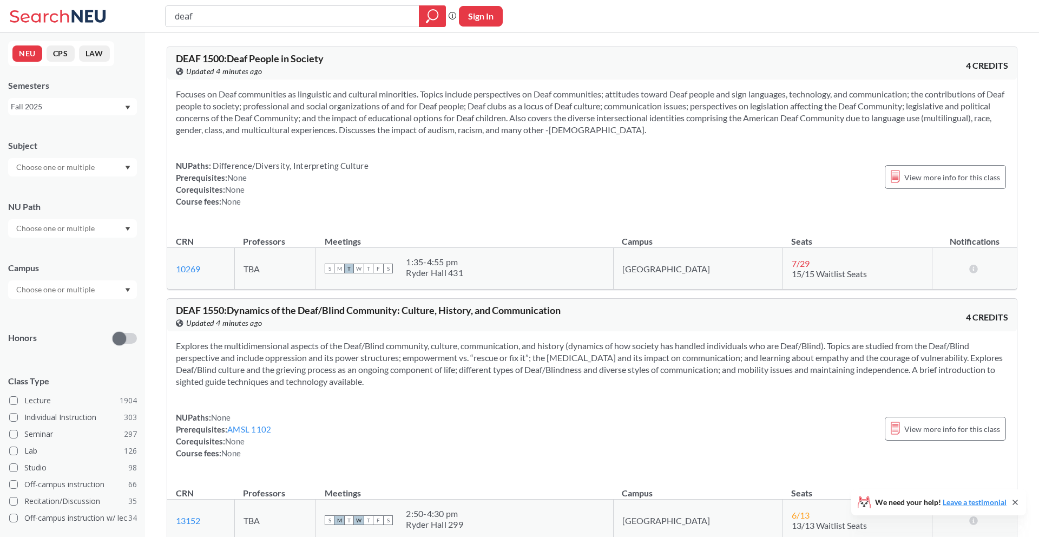
click at [89, 19] on icon at bounding box center [59, 16] width 101 height 22
click at [69, 16] on icon at bounding box center [39, 15] width 59 height 13
drag, startPoint x: 206, startPoint y: 19, endPoint x: 192, endPoint y: 19, distance: 14.6
click at [192, 19] on input "deaf" at bounding box center [293, 16] width 238 height 18
drag, startPoint x: 192, startPoint y: 19, endPoint x: 155, endPoint y: 11, distance: 37.2
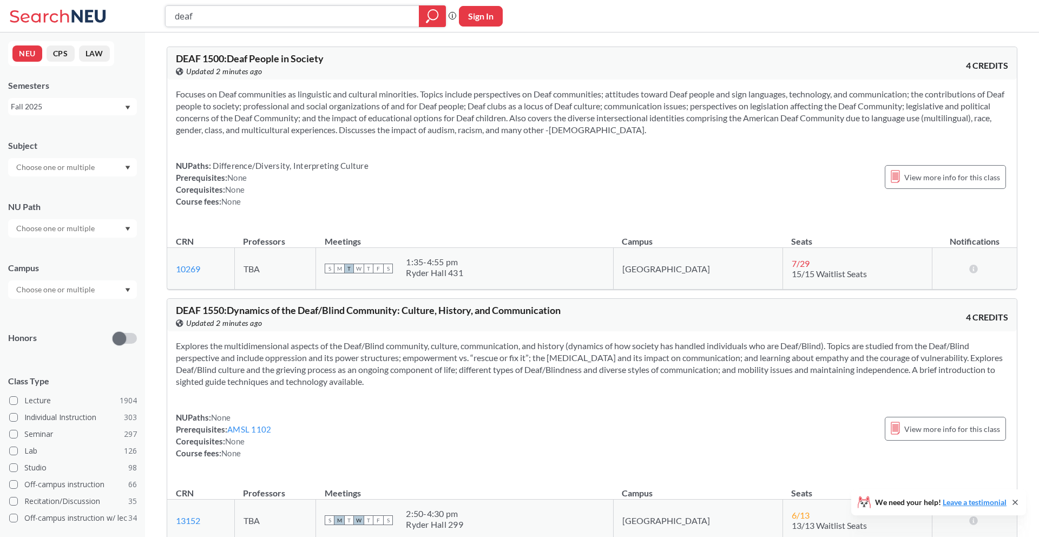
click at [155, 11] on div "deaf Phrase search guarantees the exact search appears in the results. Ex. If y…" at bounding box center [519, 16] width 1039 height 32
type input "introduction to business"
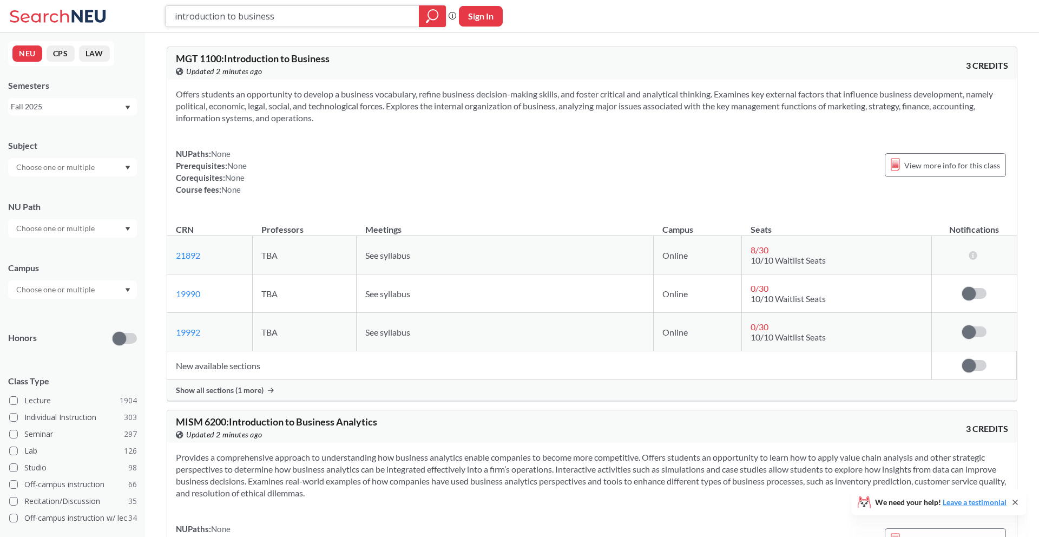
drag, startPoint x: 288, startPoint y: 19, endPoint x: 0, endPoint y: -35, distance: 293.4
click at [0, 0] on html "introduction to business Phrase search guarantees the exact search appears in t…" at bounding box center [519, 268] width 1039 height 537
type input "applied business fundamentals"
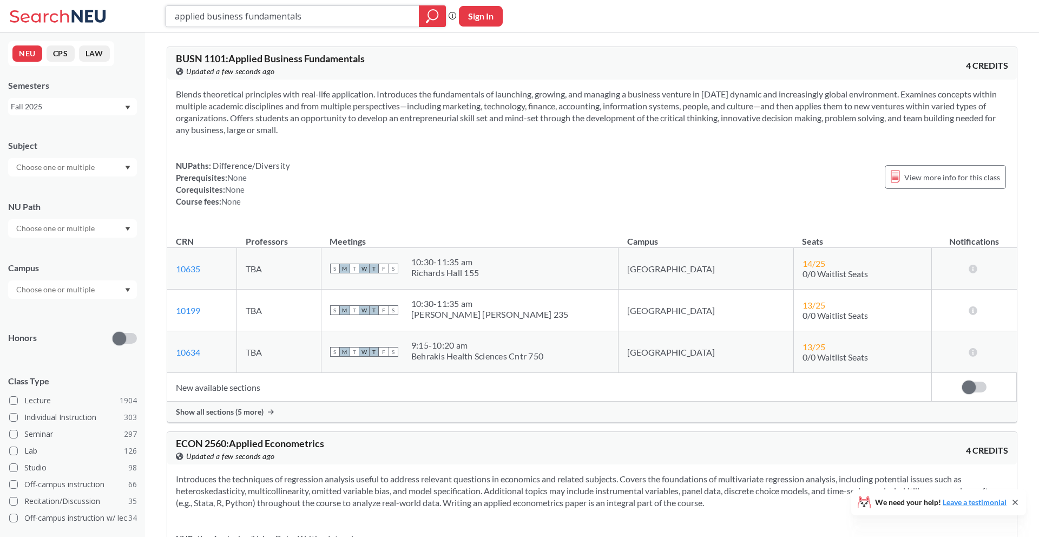
drag, startPoint x: 334, startPoint y: 21, endPoint x: 71, endPoint y: 19, distance: 263.5
click at [71, 19] on div "applied business fundamentals Phrase search guarantees the exact search appears…" at bounding box center [519, 16] width 1039 height 32
type input "sports medicine"
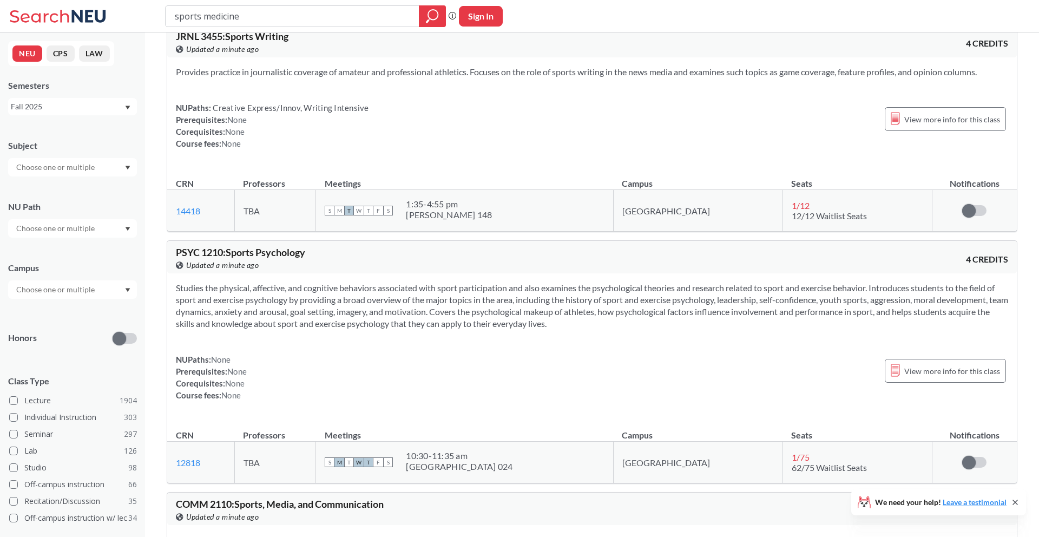
scroll to position [475, 0]
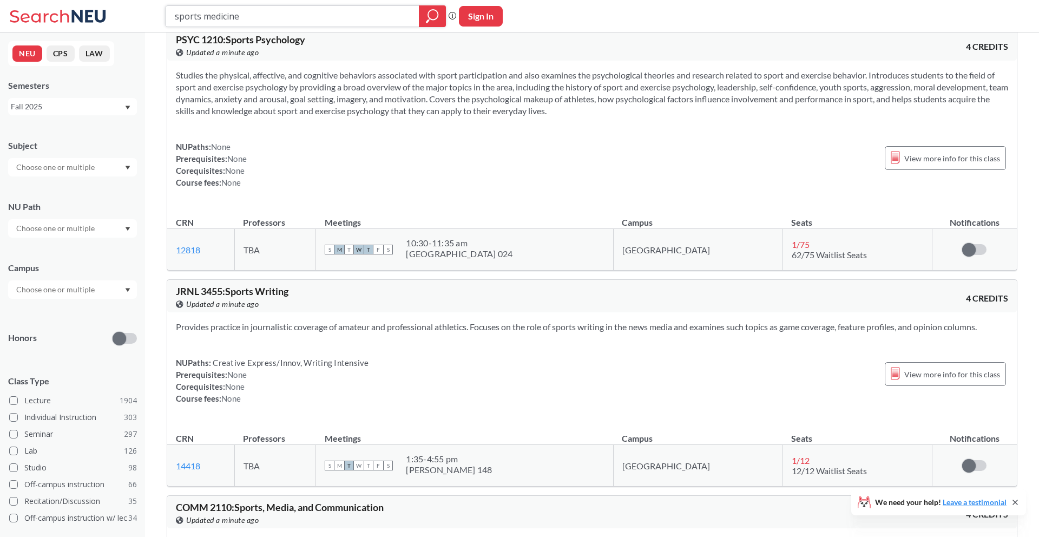
drag, startPoint x: 286, startPoint y: 15, endPoint x: 117, endPoint y: 6, distance: 169.6
click at [117, 6] on div "sports medicine Phrase search guarantees the exact search appears in the result…" at bounding box center [519, 16] width 1039 height 32
type input "p"
type input "PHSC 6222"
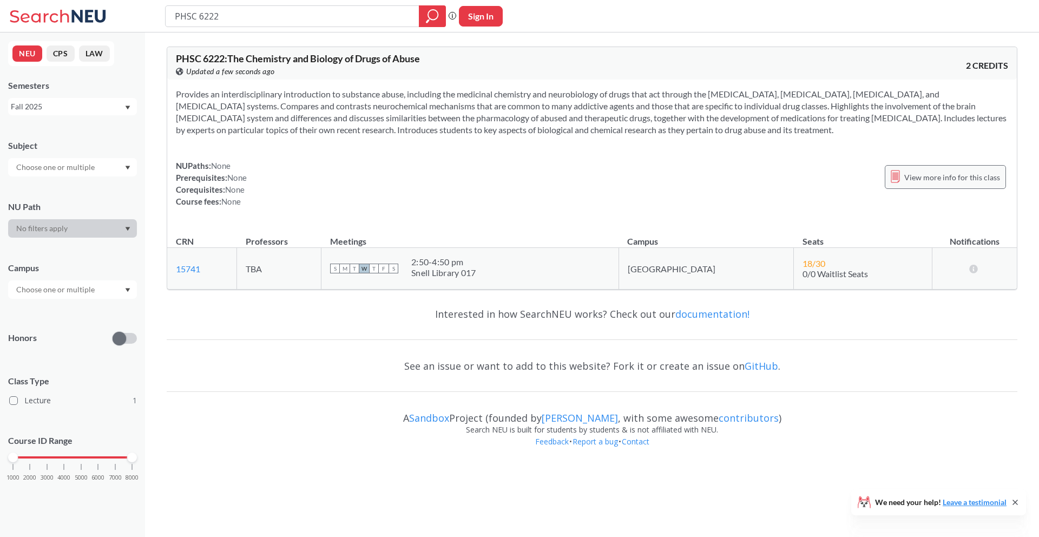
click at [984, 175] on span "View more info for this class" at bounding box center [952, 177] width 96 height 14
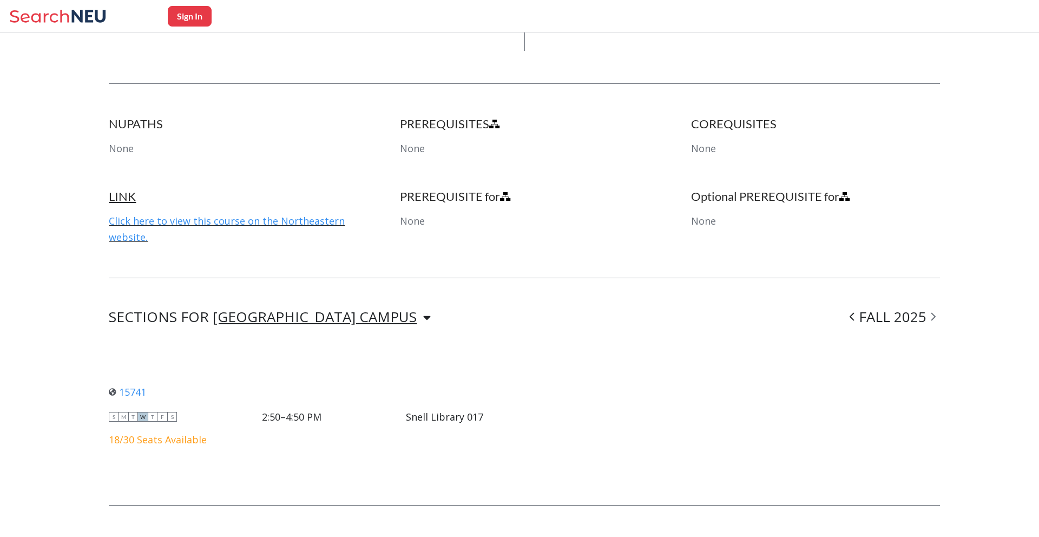
scroll to position [511, 0]
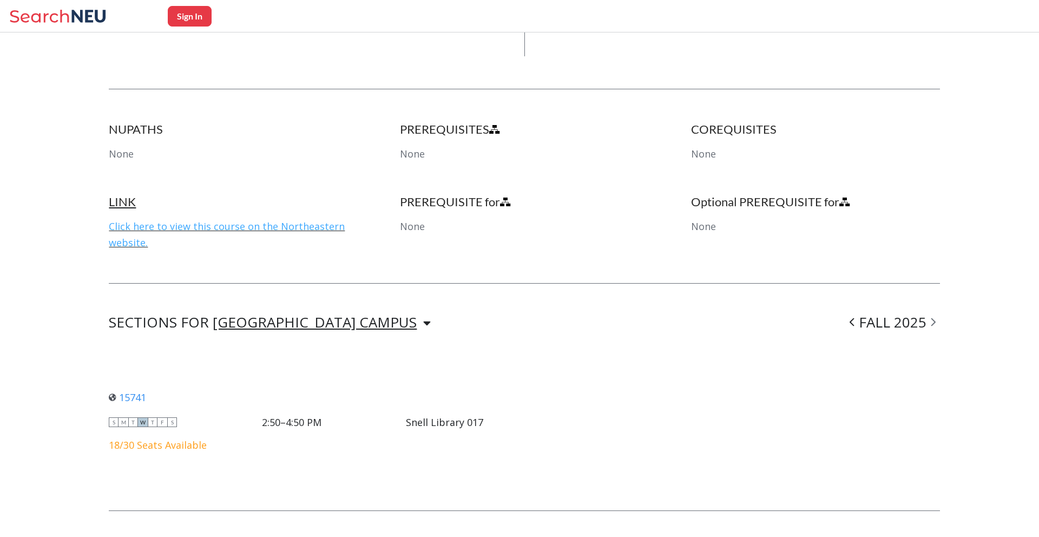
click at [292, 231] on link "Click here to view this course on the Northeastern website." at bounding box center [227, 234] width 236 height 29
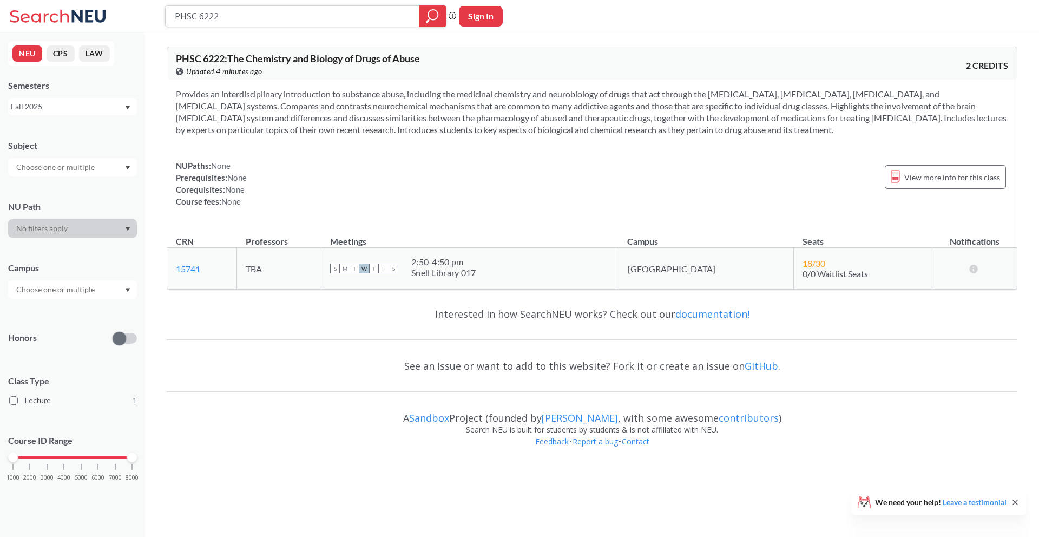
drag, startPoint x: 243, startPoint y: 22, endPoint x: 196, endPoint y: 19, distance: 47.7
click at [196, 19] on input "PHSC 6222" at bounding box center [293, 16] width 238 height 18
click at [269, 3] on div "PHSC 6222 Phrase search guarantees the exact search appears in the results. Ex.…" at bounding box center [519, 16] width 1039 height 32
drag, startPoint x: 259, startPoint y: 11, endPoint x: 0, endPoint y: -48, distance: 265.7
click at [0, 0] on html "PHSC 6222 Phrase search guarantees the exact search appears in the results. Ex.…" at bounding box center [519, 268] width 1039 height 537
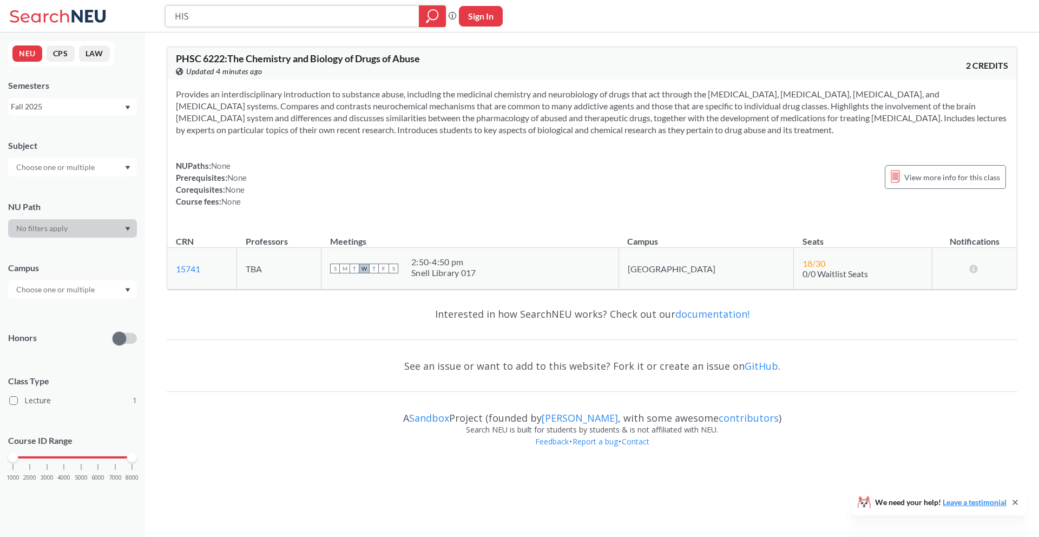
type input "HIST"
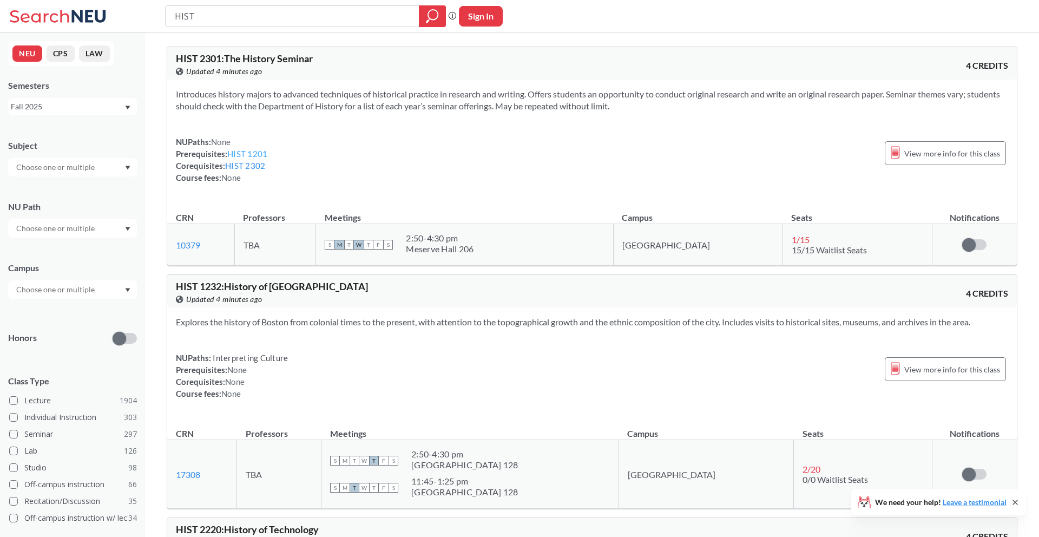
click at [244, 149] on link "HIST 1201" at bounding box center [247, 154] width 40 height 10
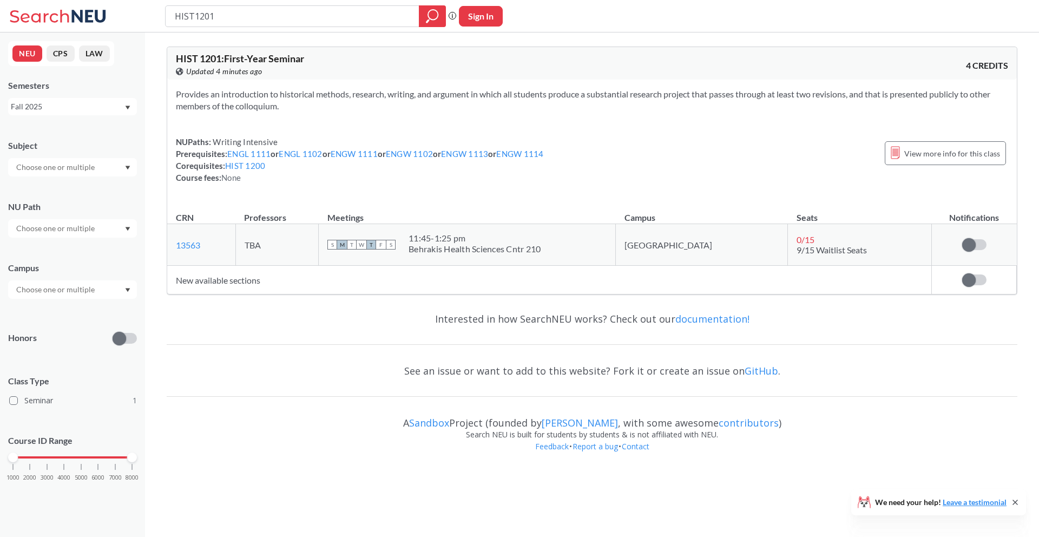
type input "HIST"
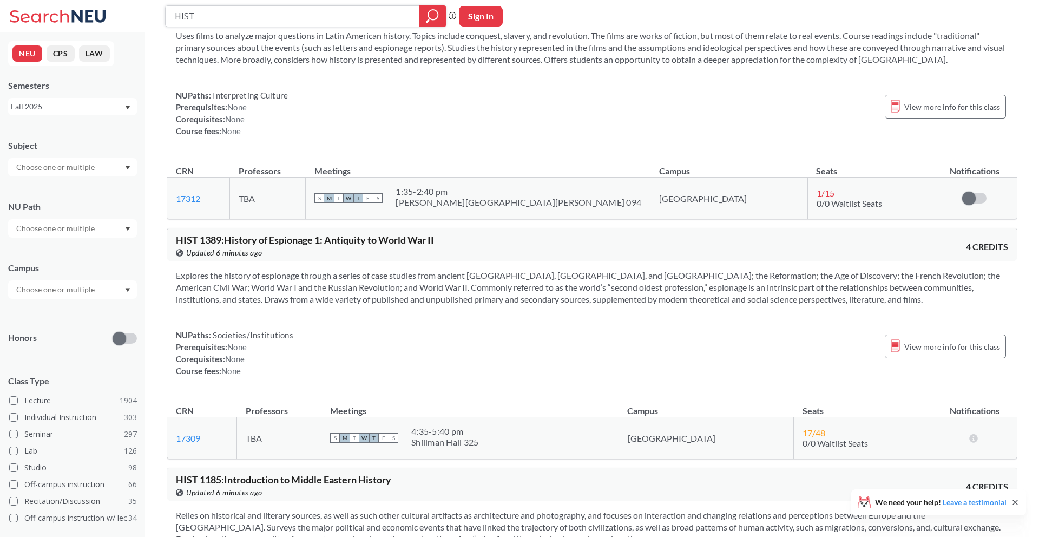
scroll to position [3286, 0]
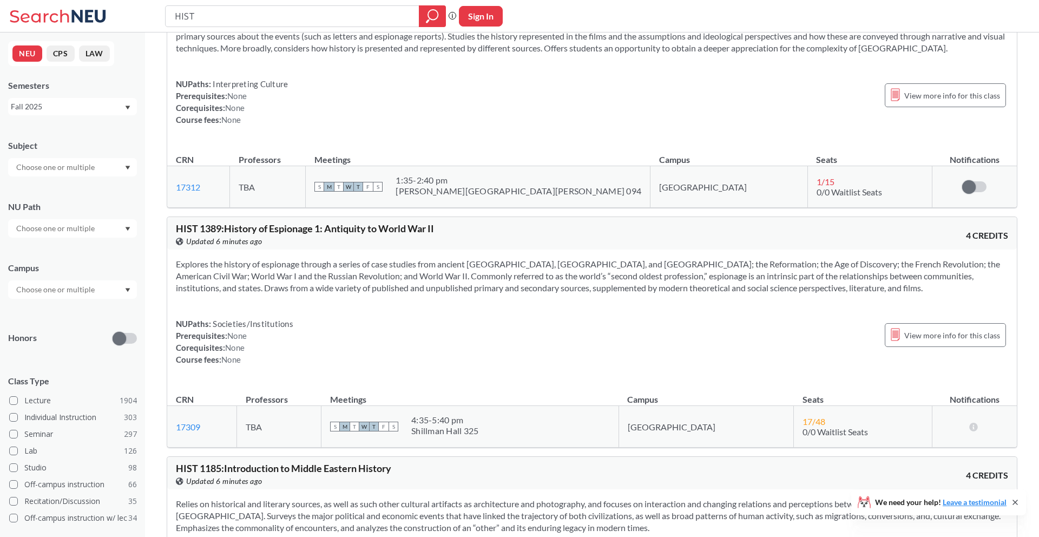
click at [480, 284] on section "Explores the history of espionage through a series of case studies from ancient…" at bounding box center [592, 276] width 832 height 36
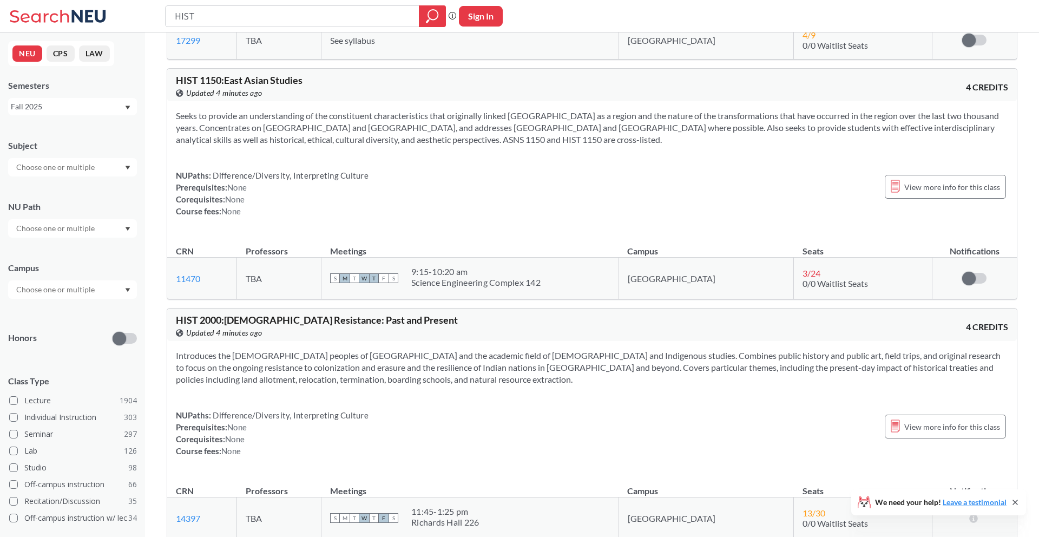
scroll to position [8439, 0]
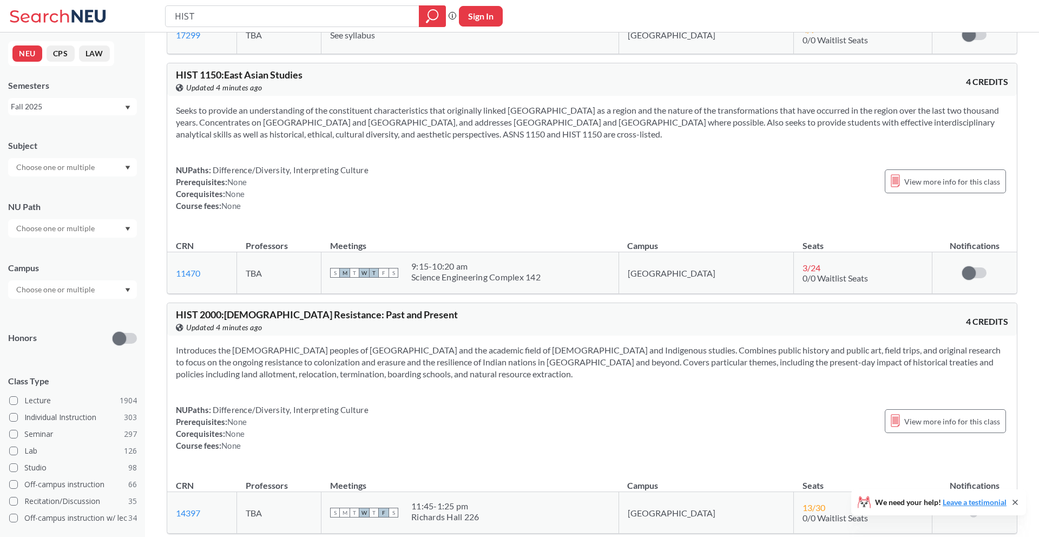
click at [460, 249] on th "Meetings" at bounding box center [470, 240] width 298 height 23
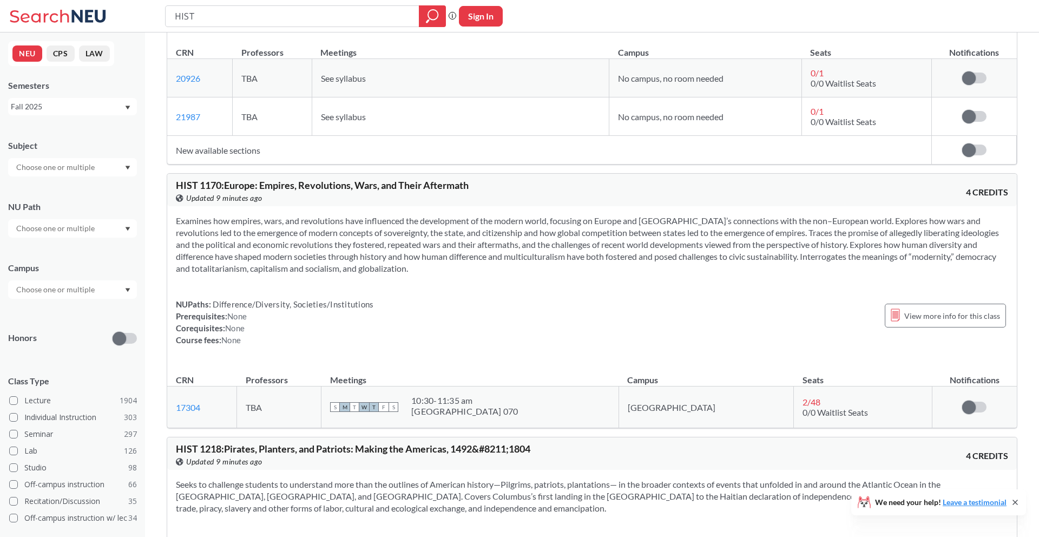
scroll to position [9370, 0]
